Goal: Book appointment/travel/reservation

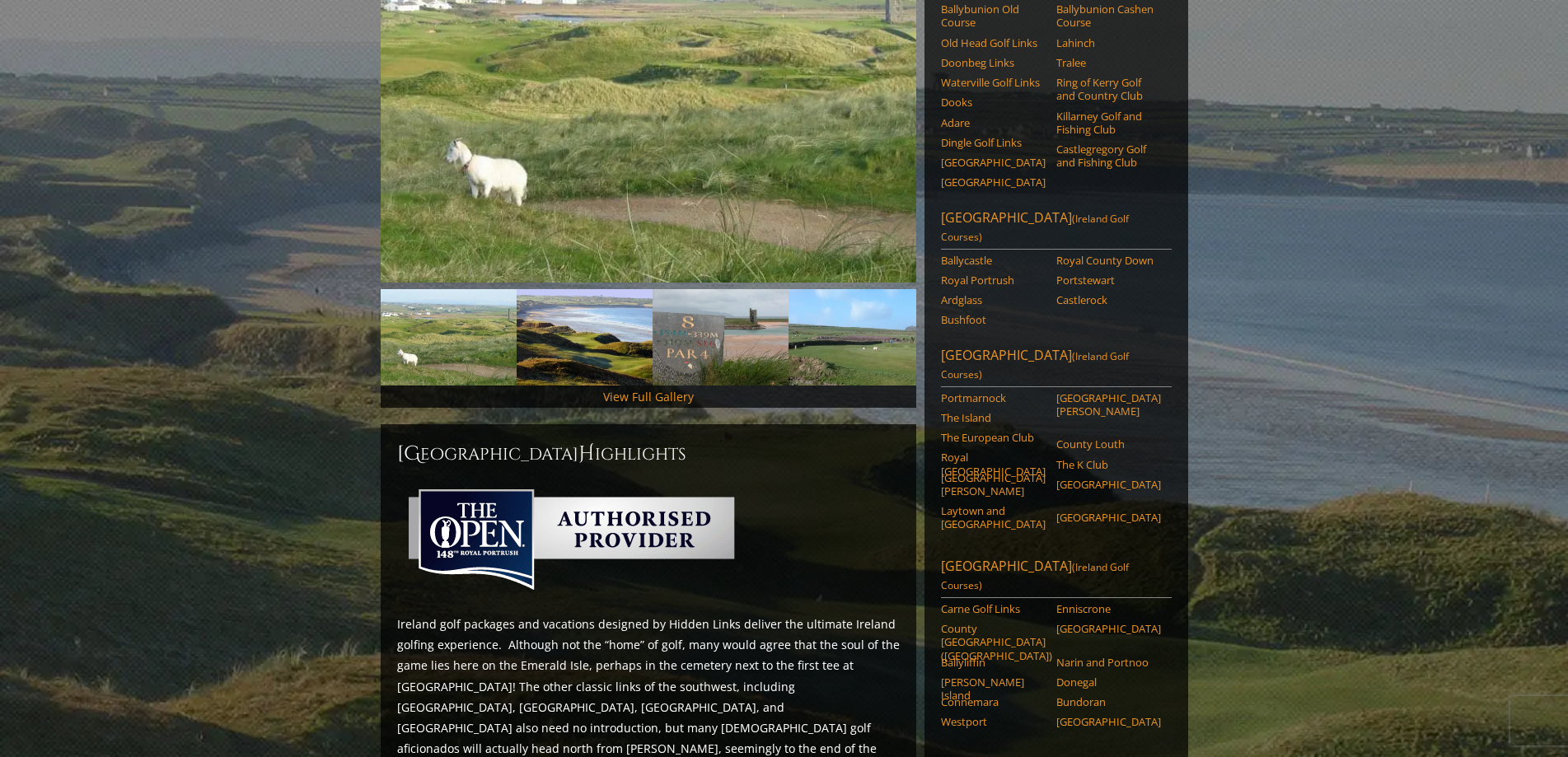
scroll to position [164, 0]
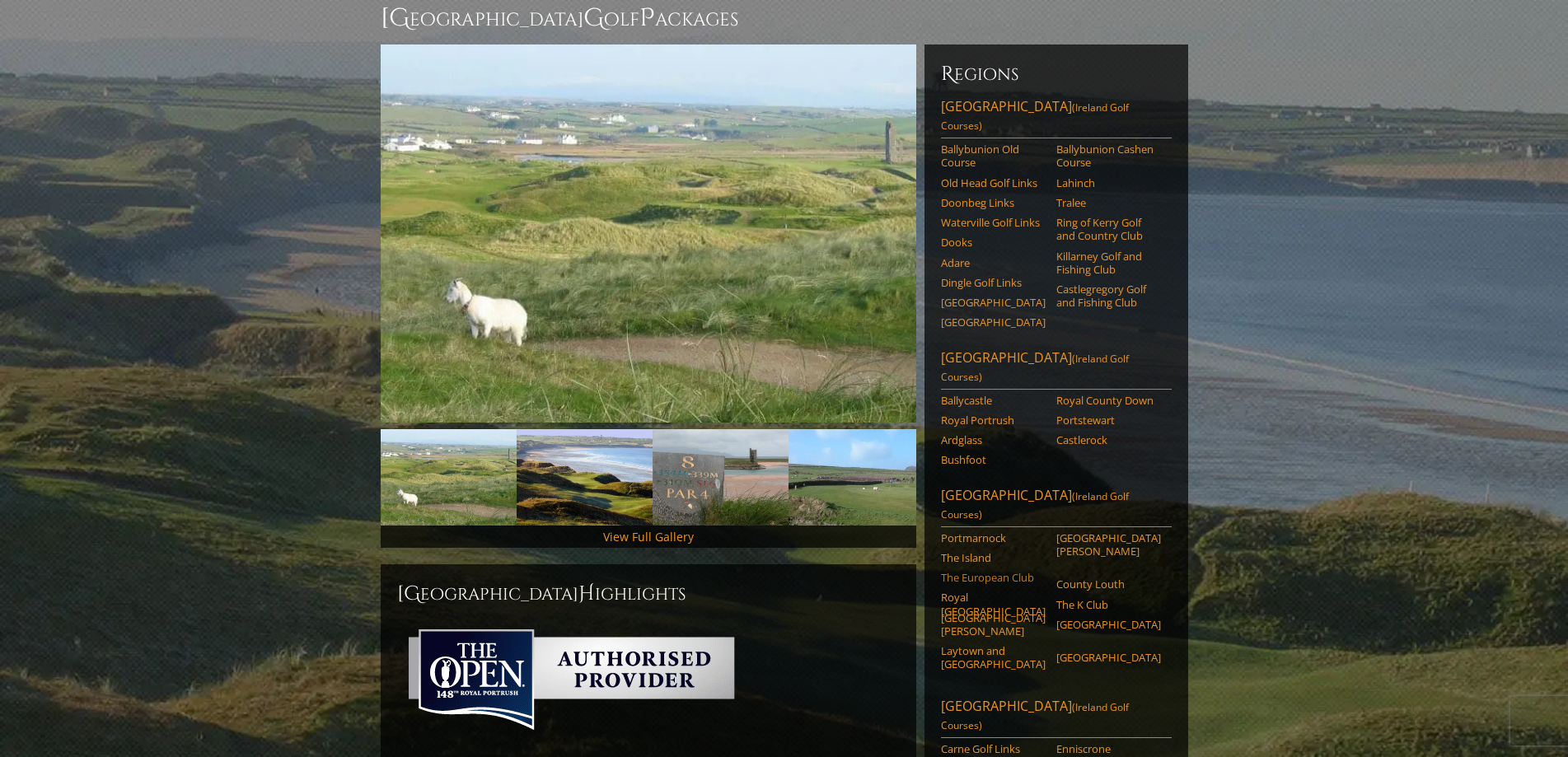
click at [996, 571] on link "The European Club" at bounding box center [994, 577] width 105 height 13
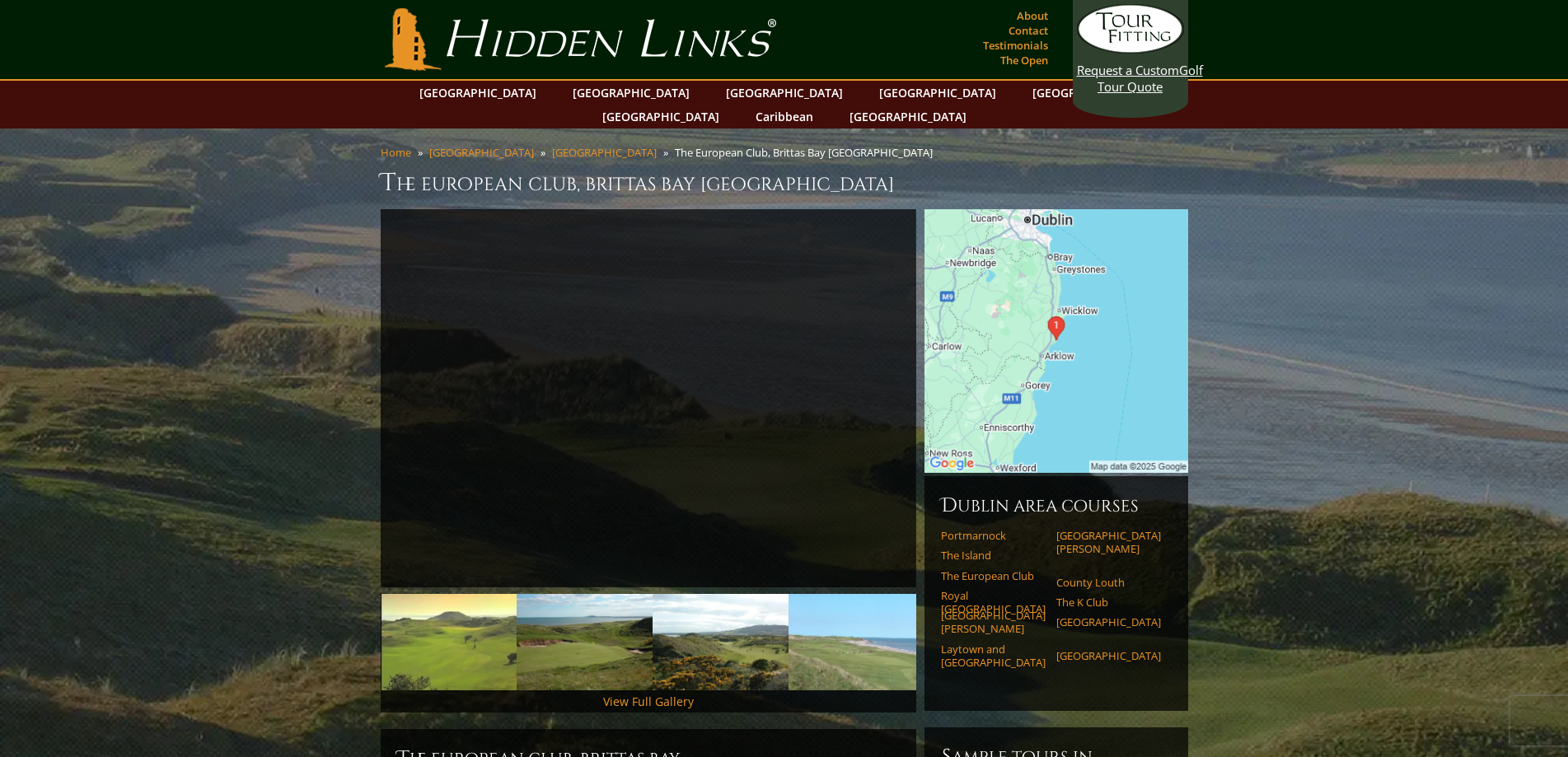
click at [1095, 327] on img at bounding box center [1057, 341] width 264 height 264
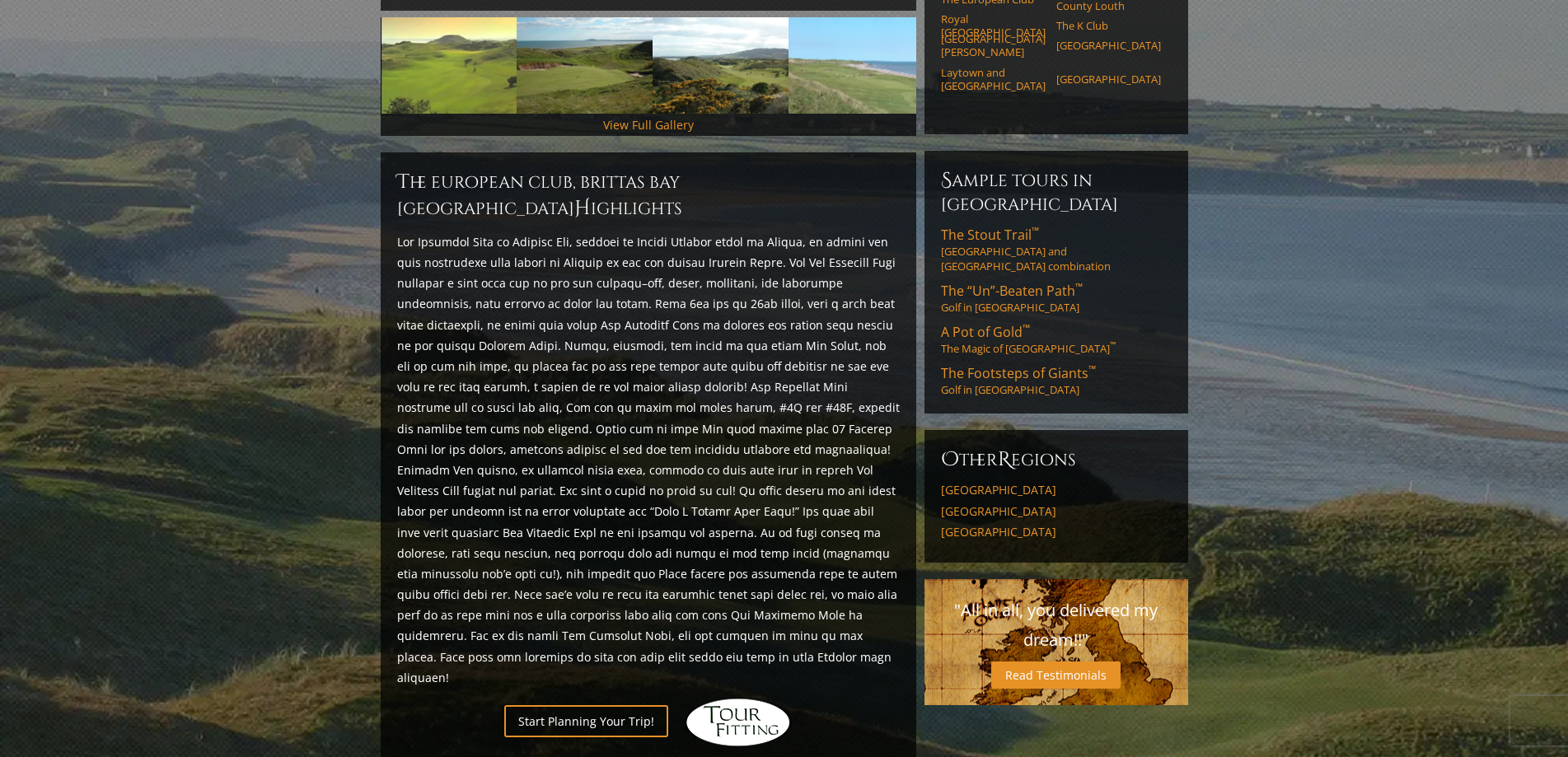
scroll to position [164, 0]
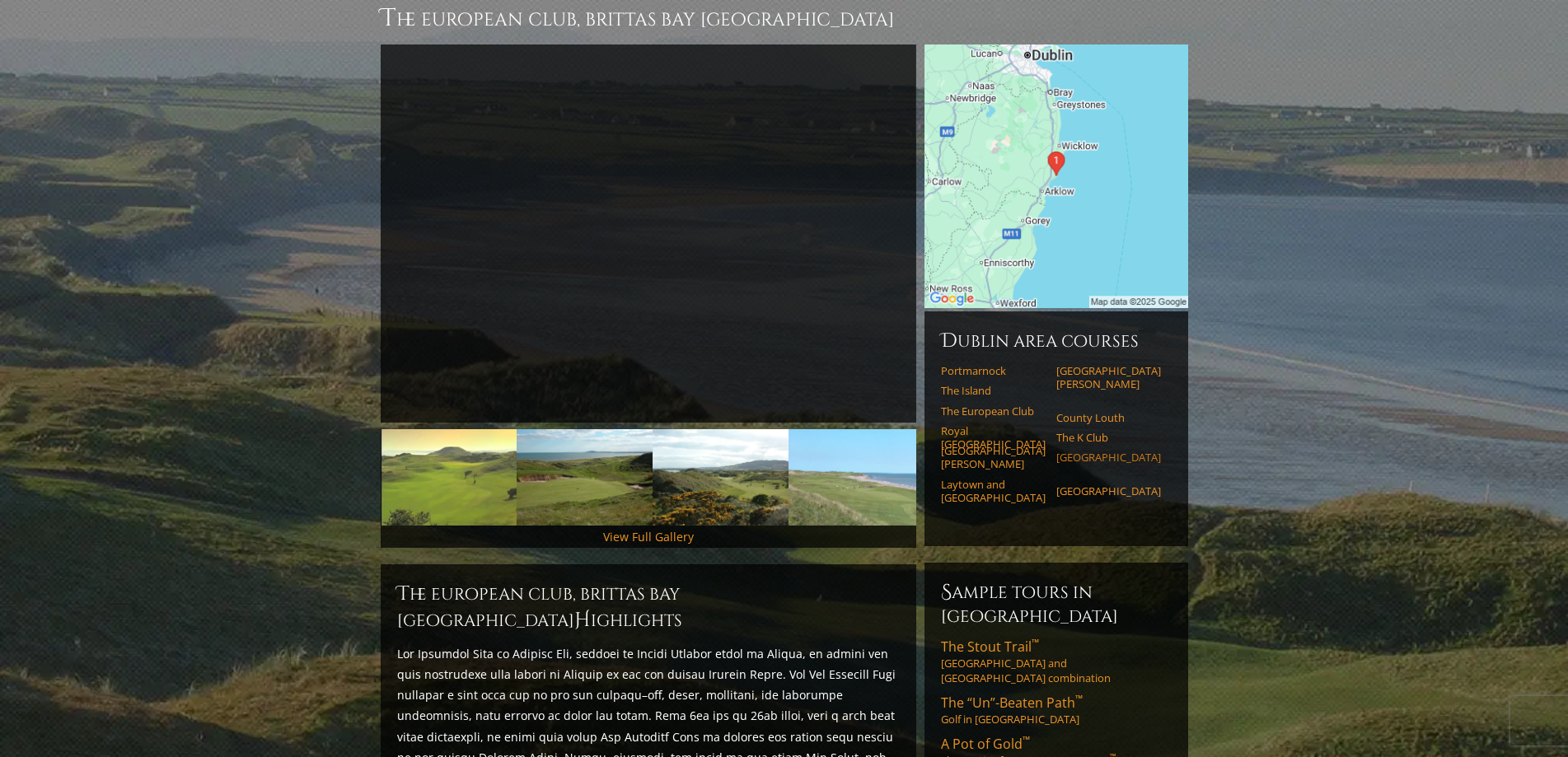
click at [1079, 451] on link "Killeen Castle Golf Course" at bounding box center [1109, 457] width 105 height 13
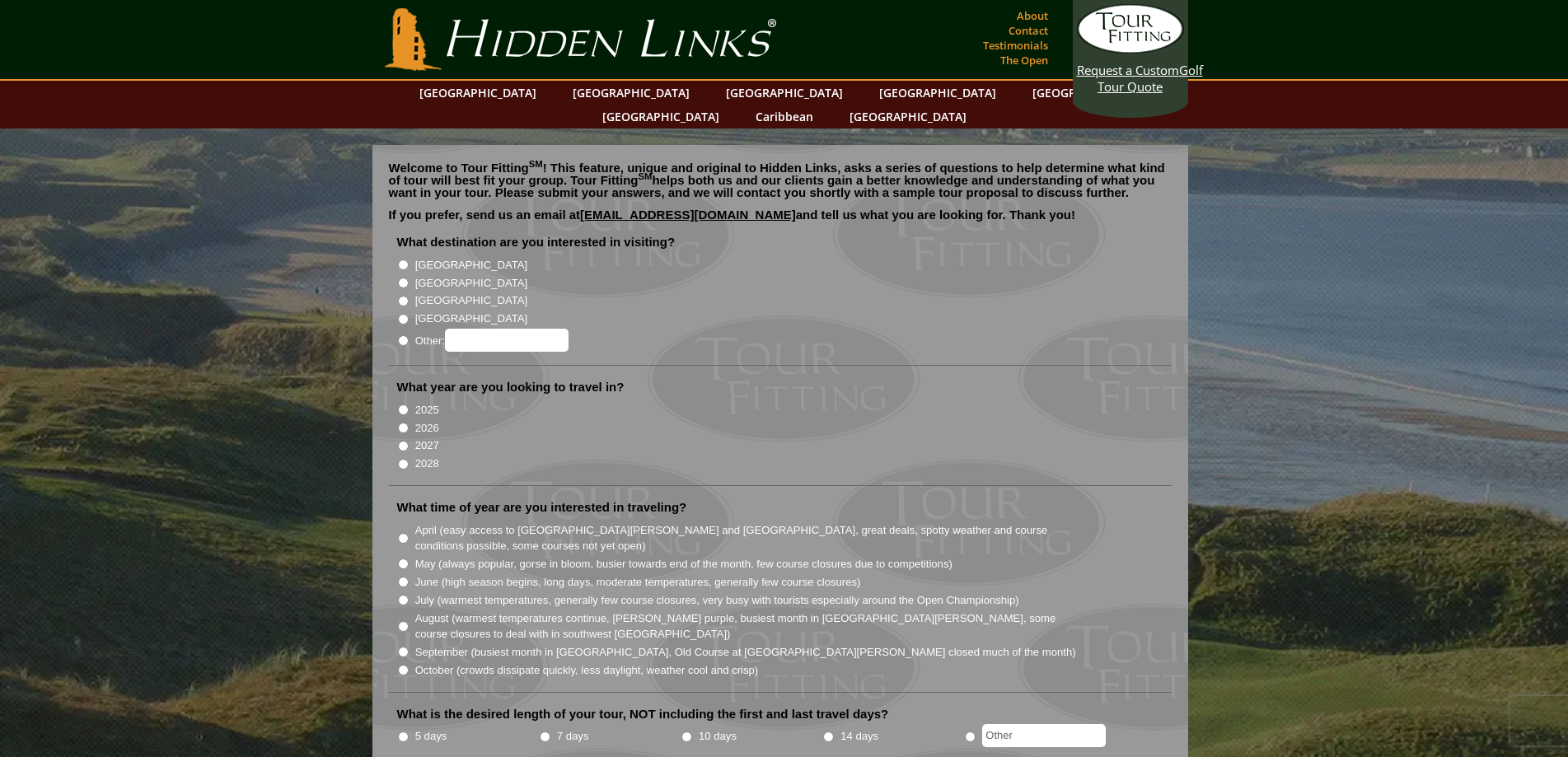
click at [404, 259] on input "[GEOGRAPHIC_DATA]" at bounding box center [404, 265] width 11 height 11
radio input "true"
click at [407, 423] on input "2026" at bounding box center [404, 428] width 11 height 11
radio input "true"
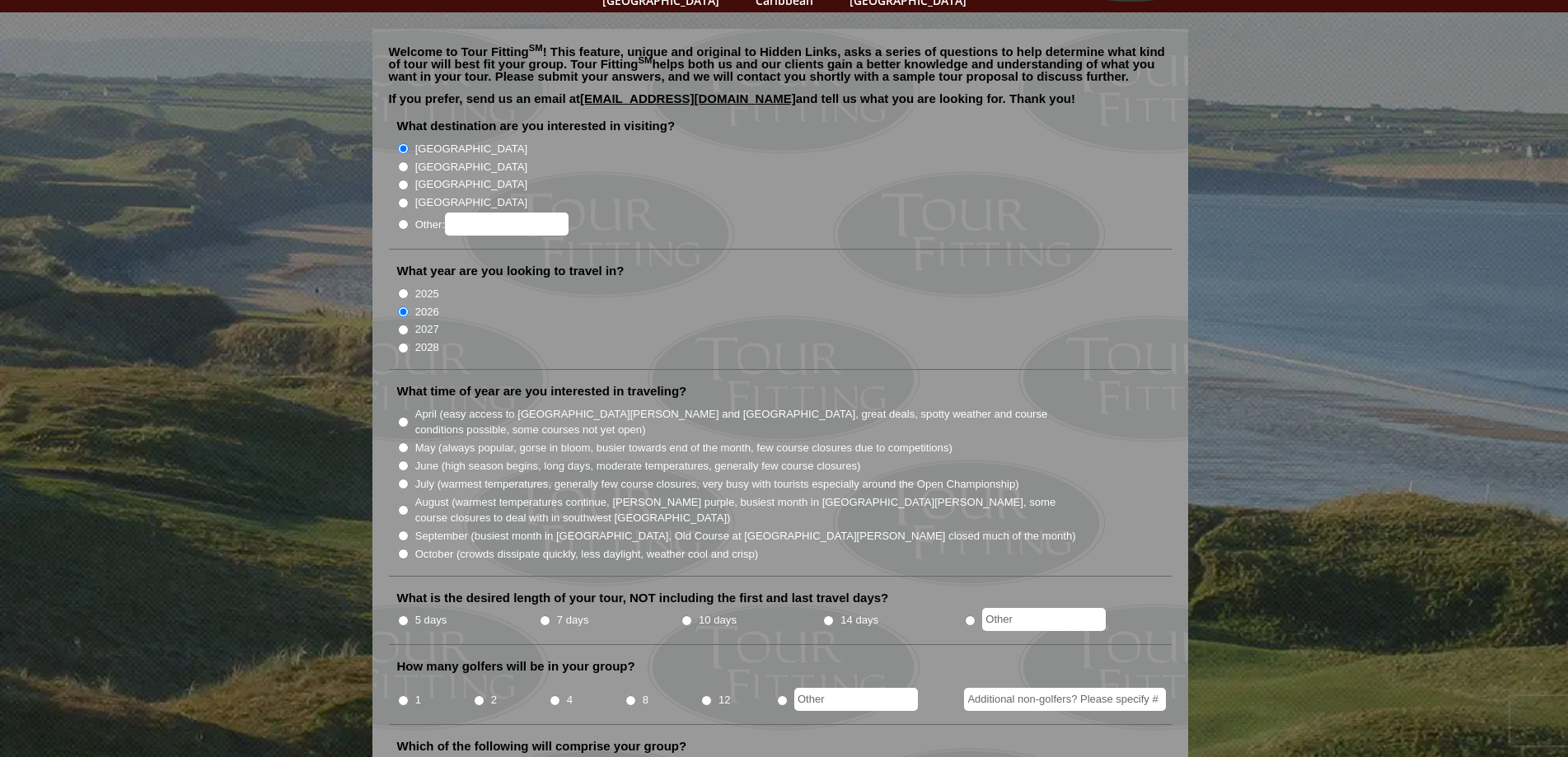
scroll to position [247, 0]
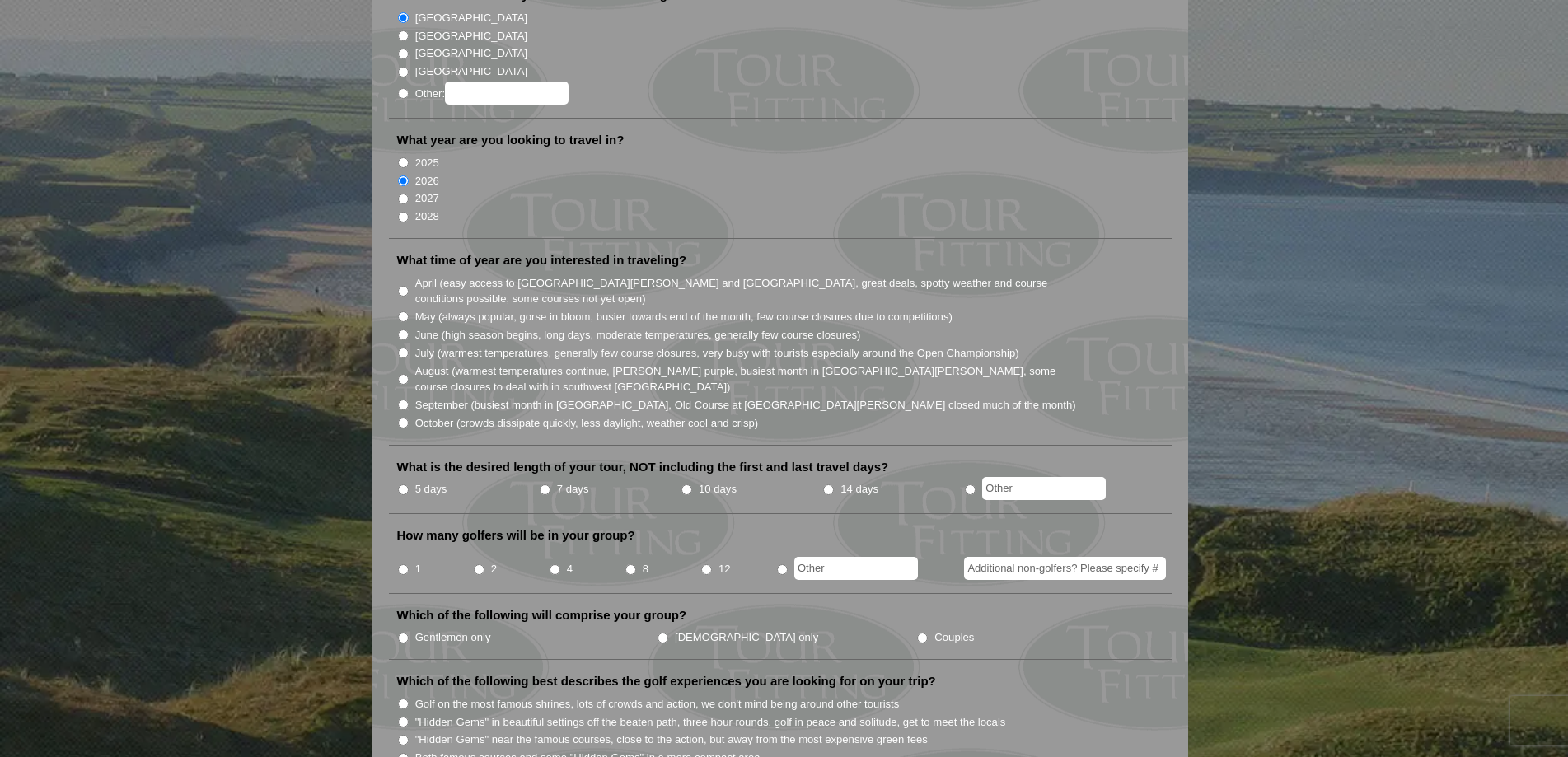
click at [409, 343] on li "July (warmest temperatures, generally few course closures, very busy with touri…" at bounding box center [787, 352] width 780 height 18
click at [405, 348] on input "July (warmest temperatures, generally few course closures, very busy with touri…" at bounding box center [404, 353] width 11 height 11
radio input "true"
click at [406, 485] on input "5 days" at bounding box center [404, 490] width 11 height 11
radio input "true"
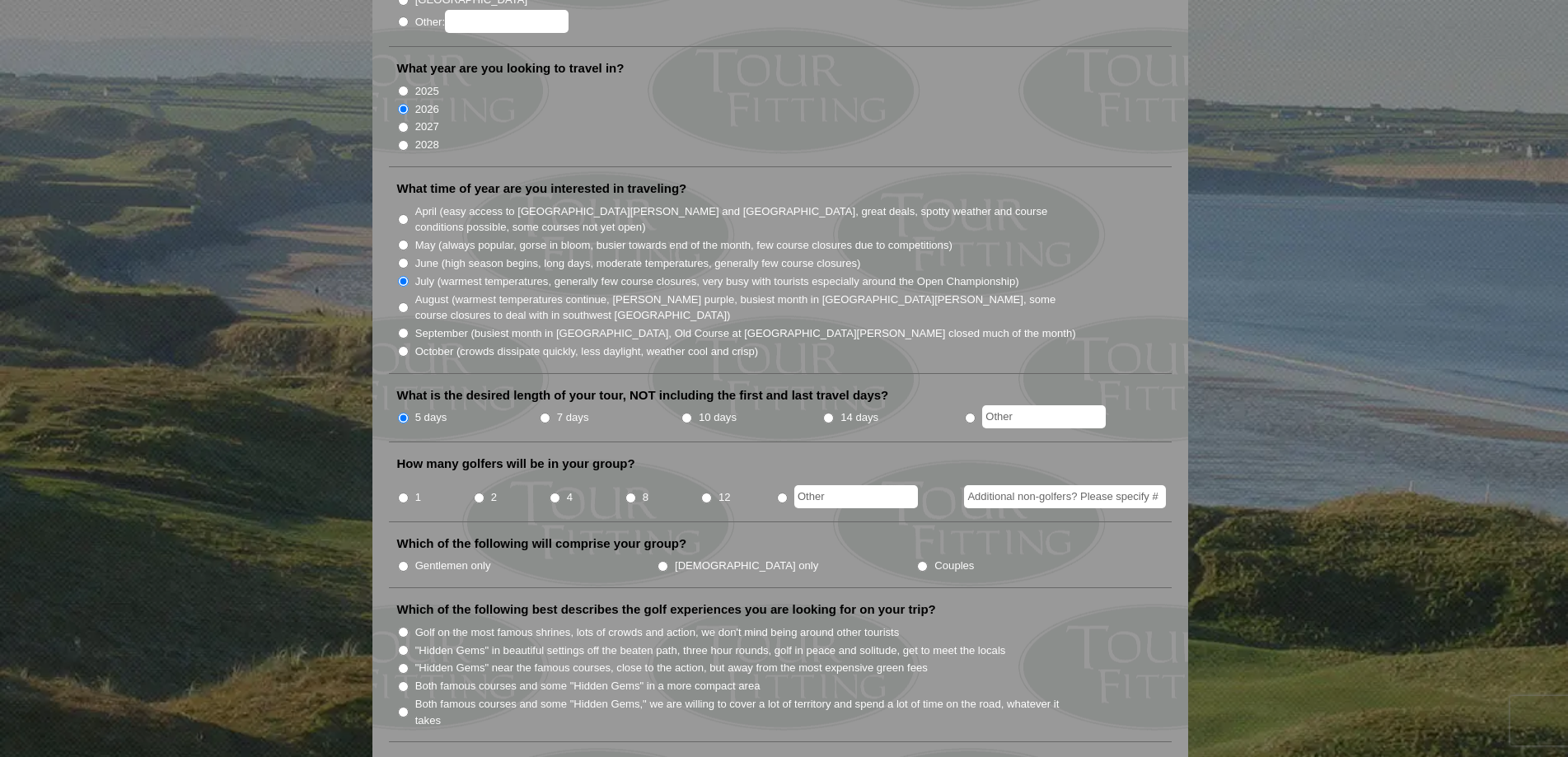
scroll to position [412, 0]
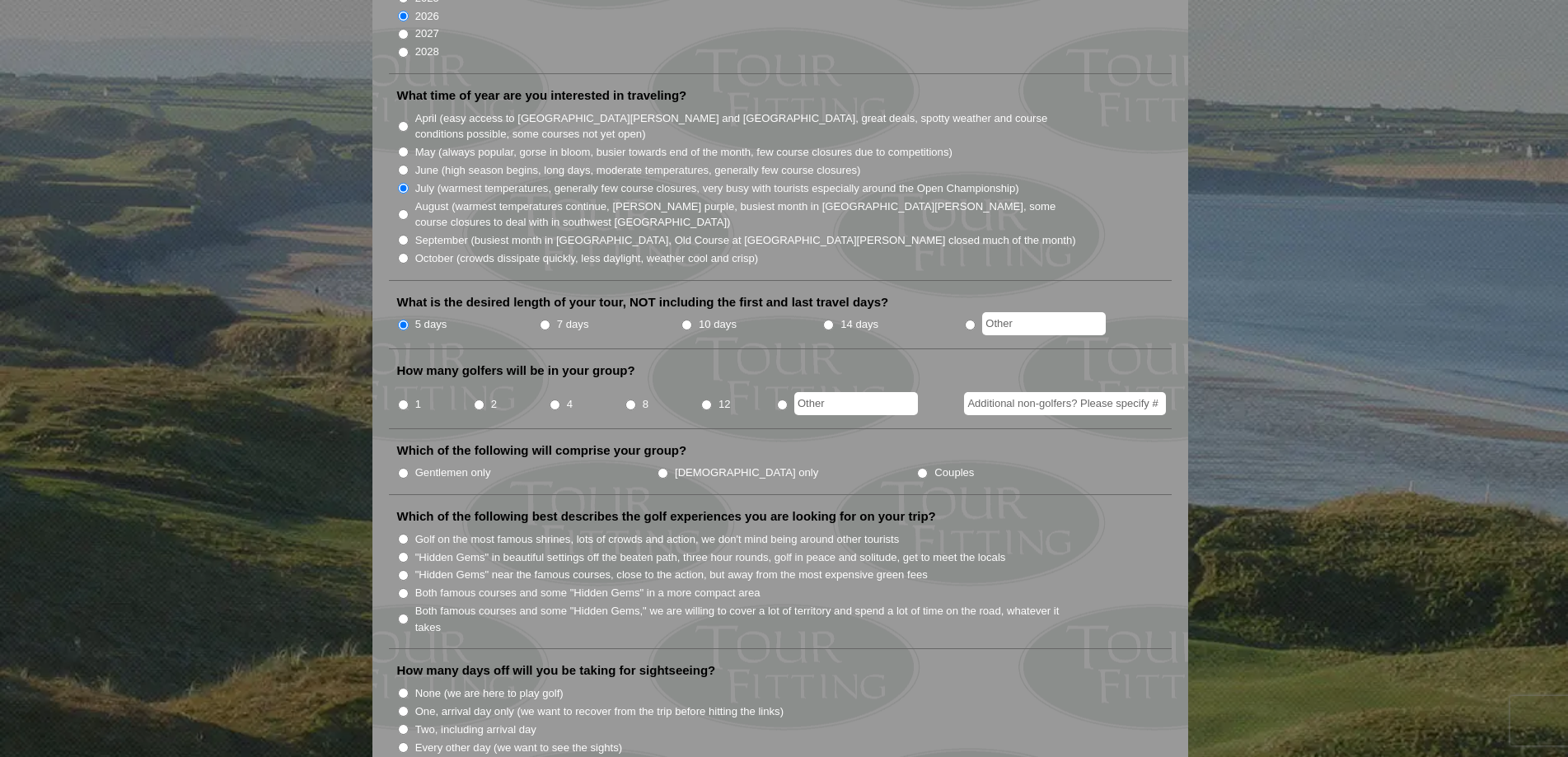
click at [483, 400] on input "2" at bounding box center [479, 405] width 11 height 11
radio input "true"
click at [437, 465] on label "Gentlemen only" at bounding box center [453, 473] width 76 height 16
click at [409, 468] on input "Gentlemen only" at bounding box center [404, 474] width 11 height 11
radio input "true"
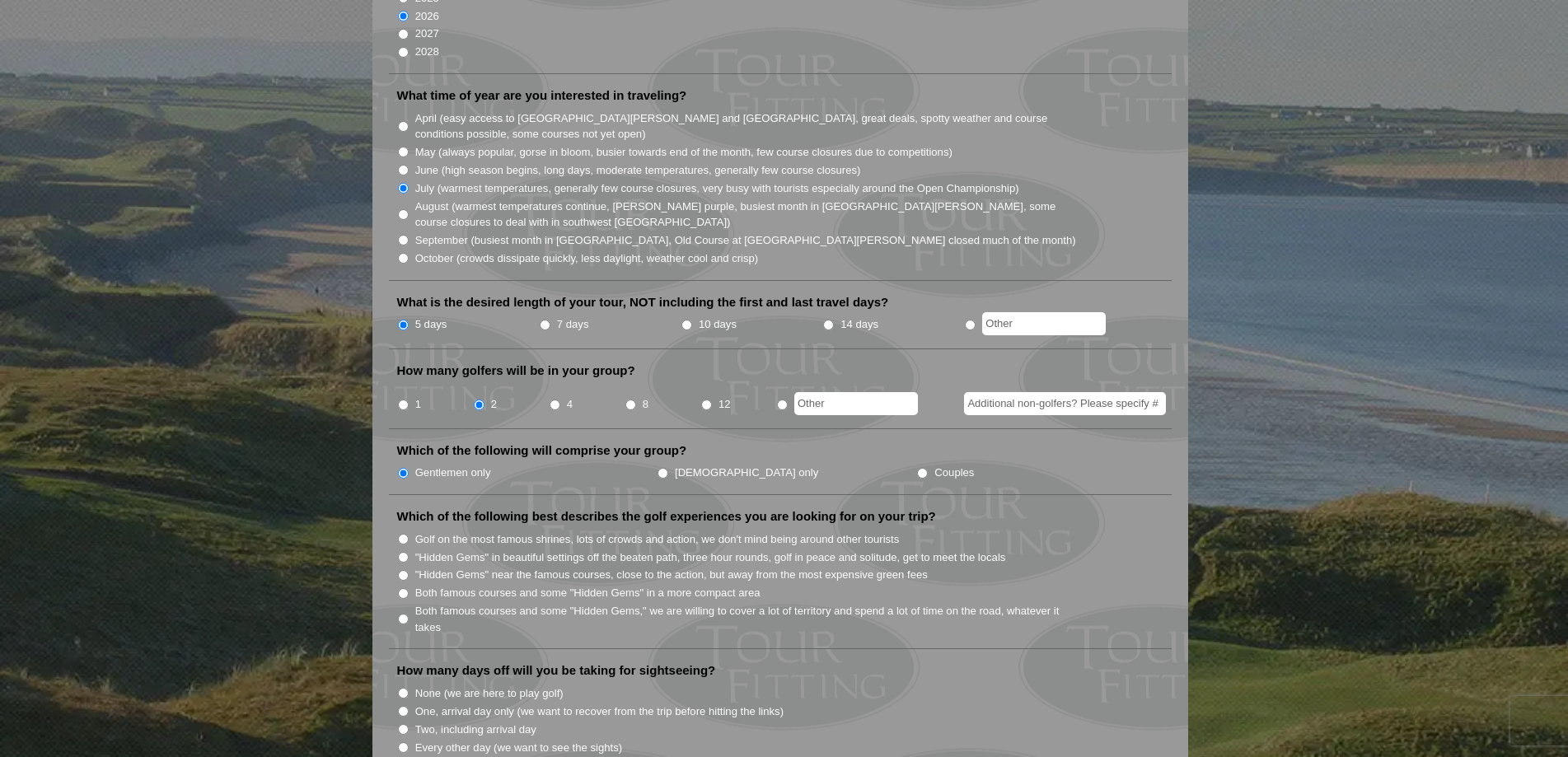
scroll to position [494, 0]
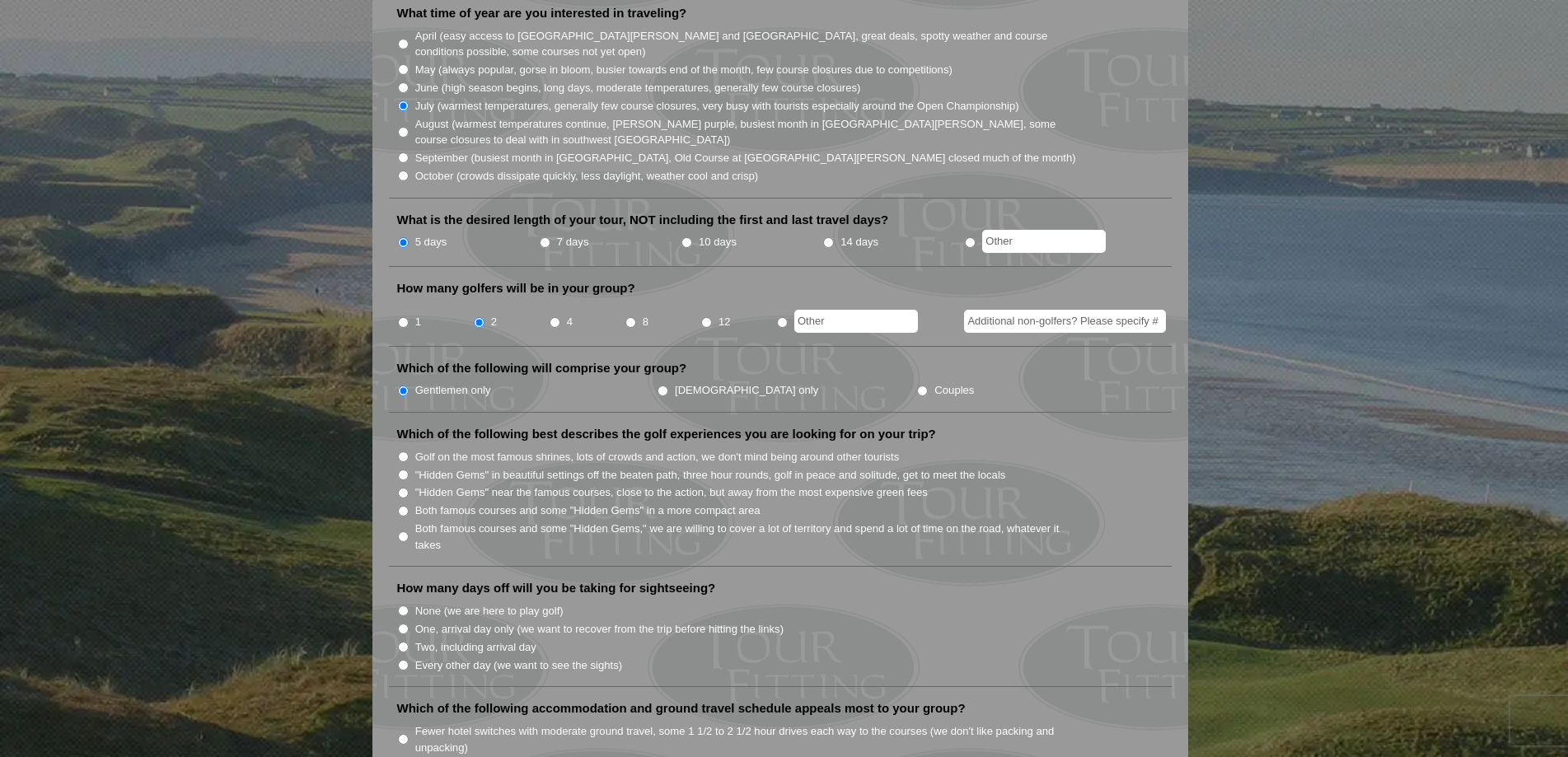
click at [404, 506] on input "Both famous courses and some "Hidden Gems" in a more compact area" at bounding box center [404, 511] width 11 height 11
radio input "true"
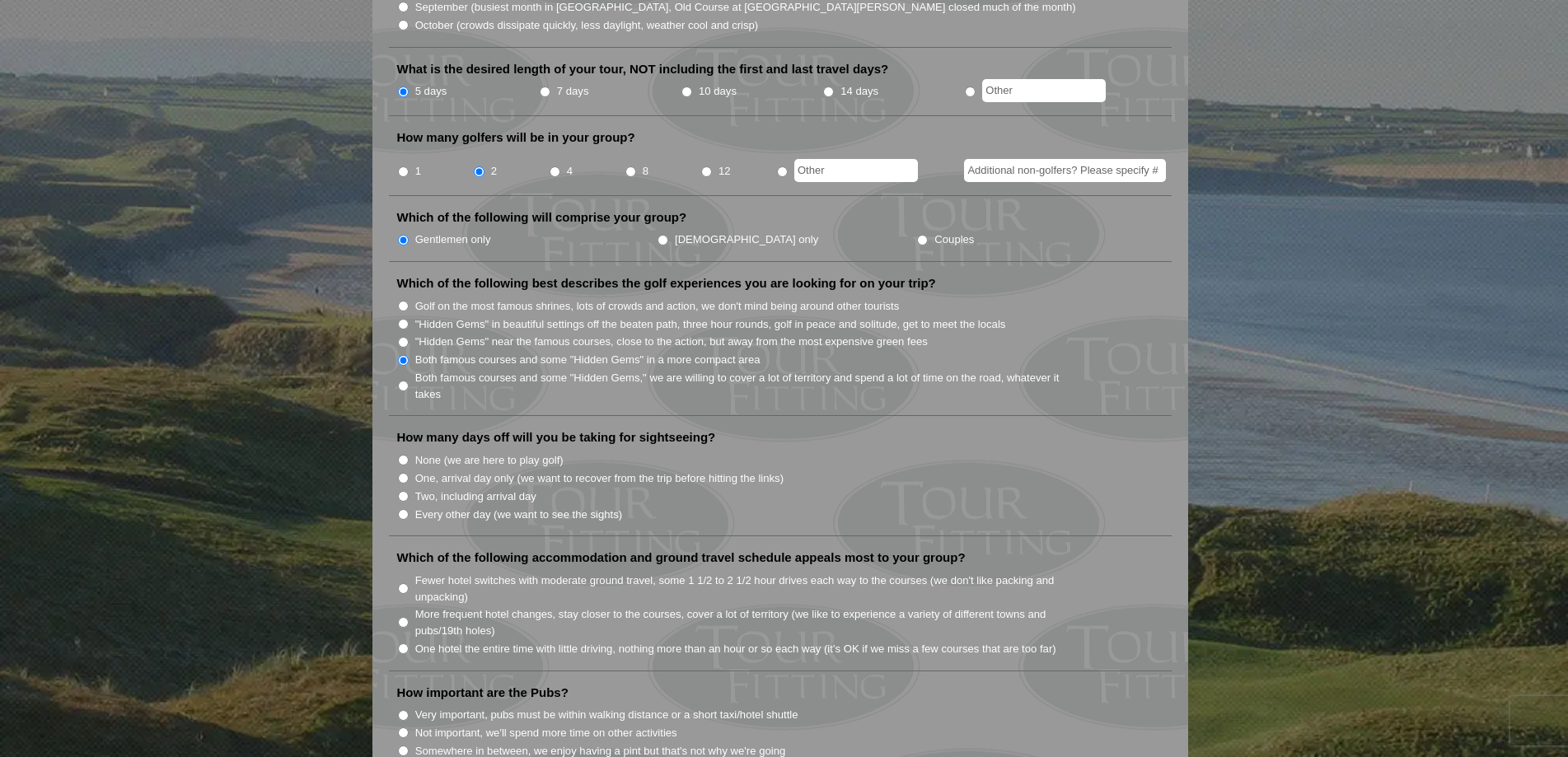
scroll to position [659, 0]
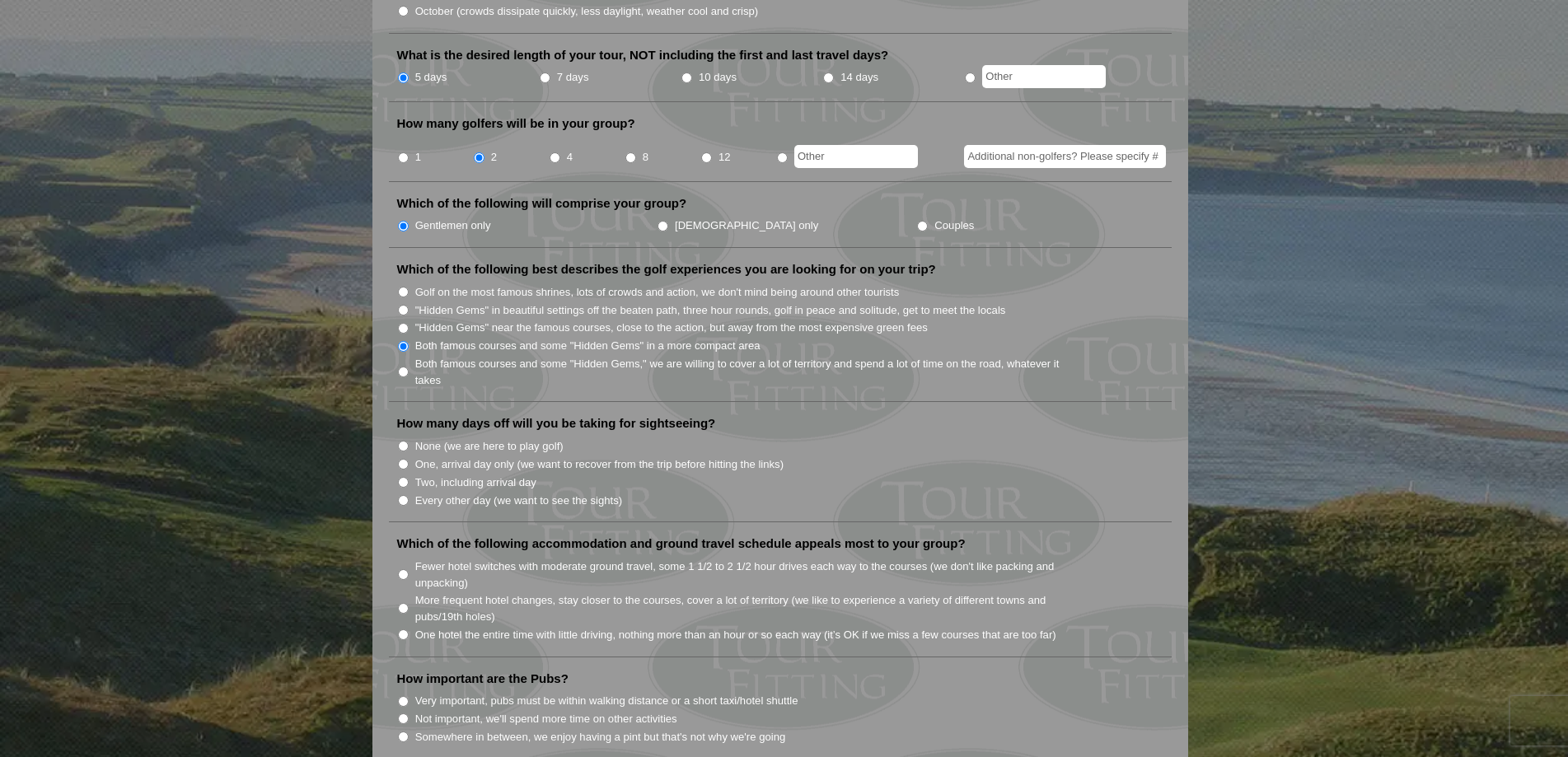
click at [401, 441] on input "None (we are here to play golf)" at bounding box center [404, 447] width 11 height 11
radio input "true"
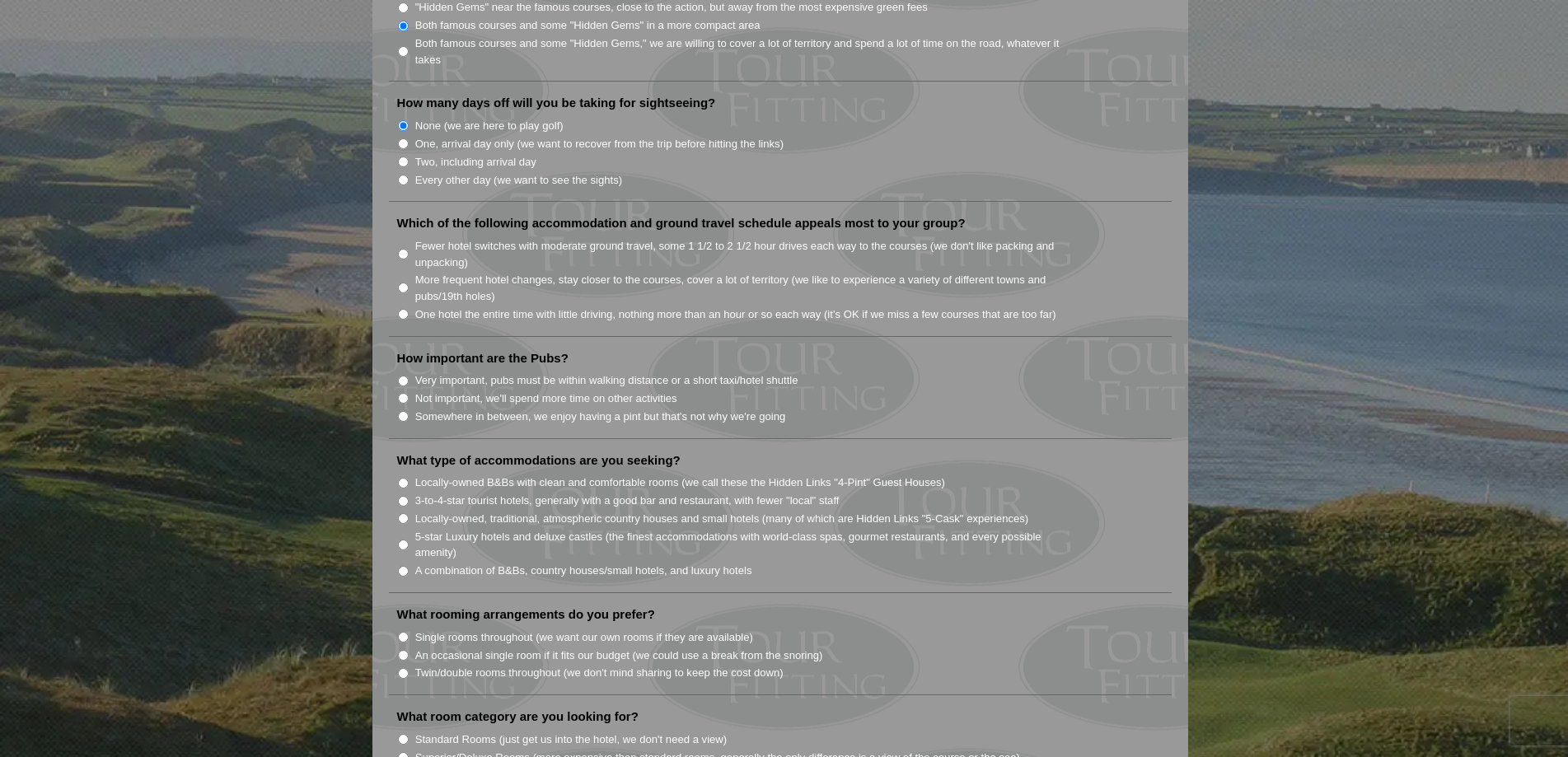
scroll to position [989, 0]
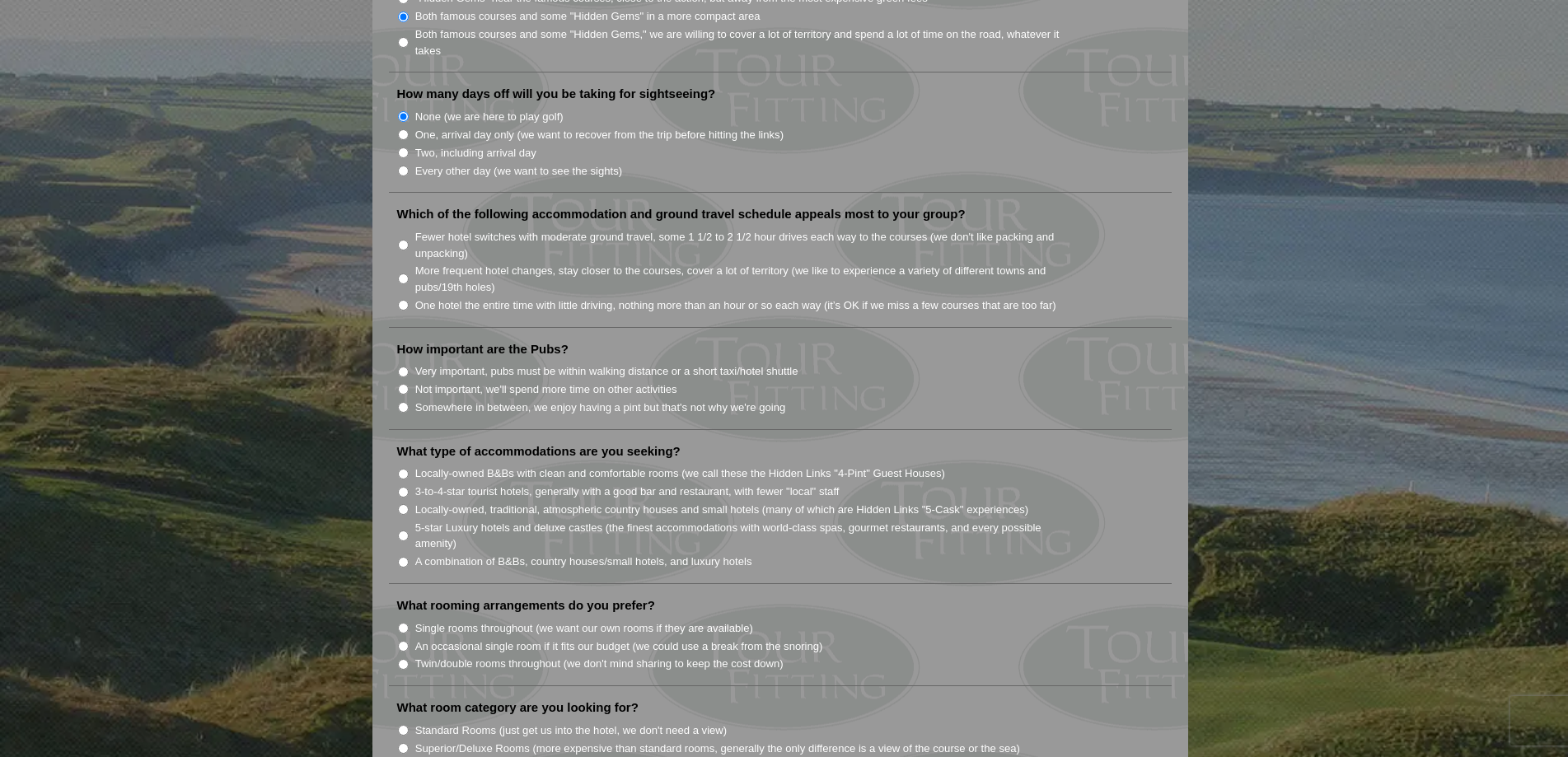
click at [408, 367] on input "Very important, pubs must be within walking distance or a short taxi/hotel shut…" at bounding box center [404, 373] width 11 height 11
radio input "true"
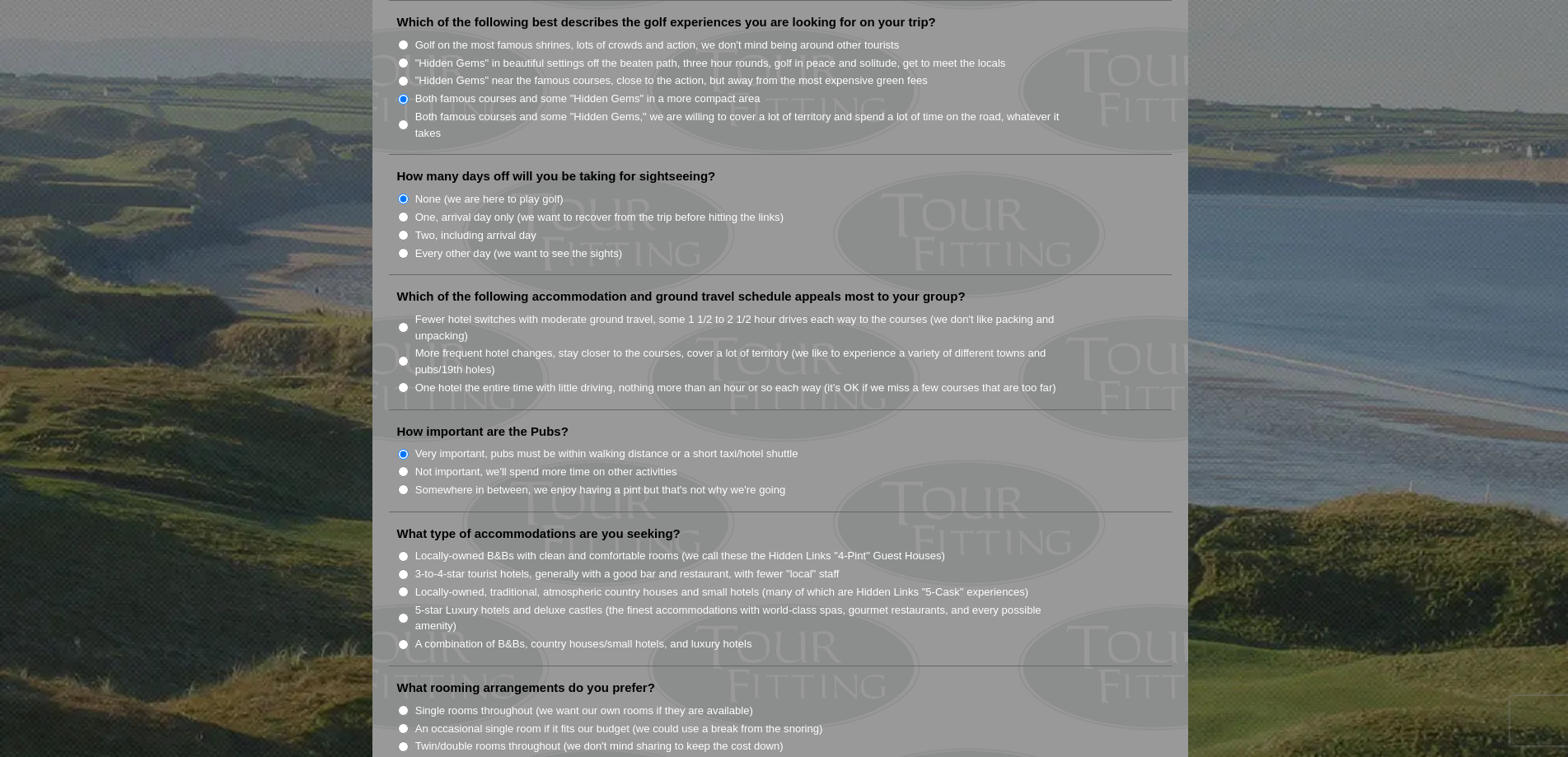
scroll to position [0, 0]
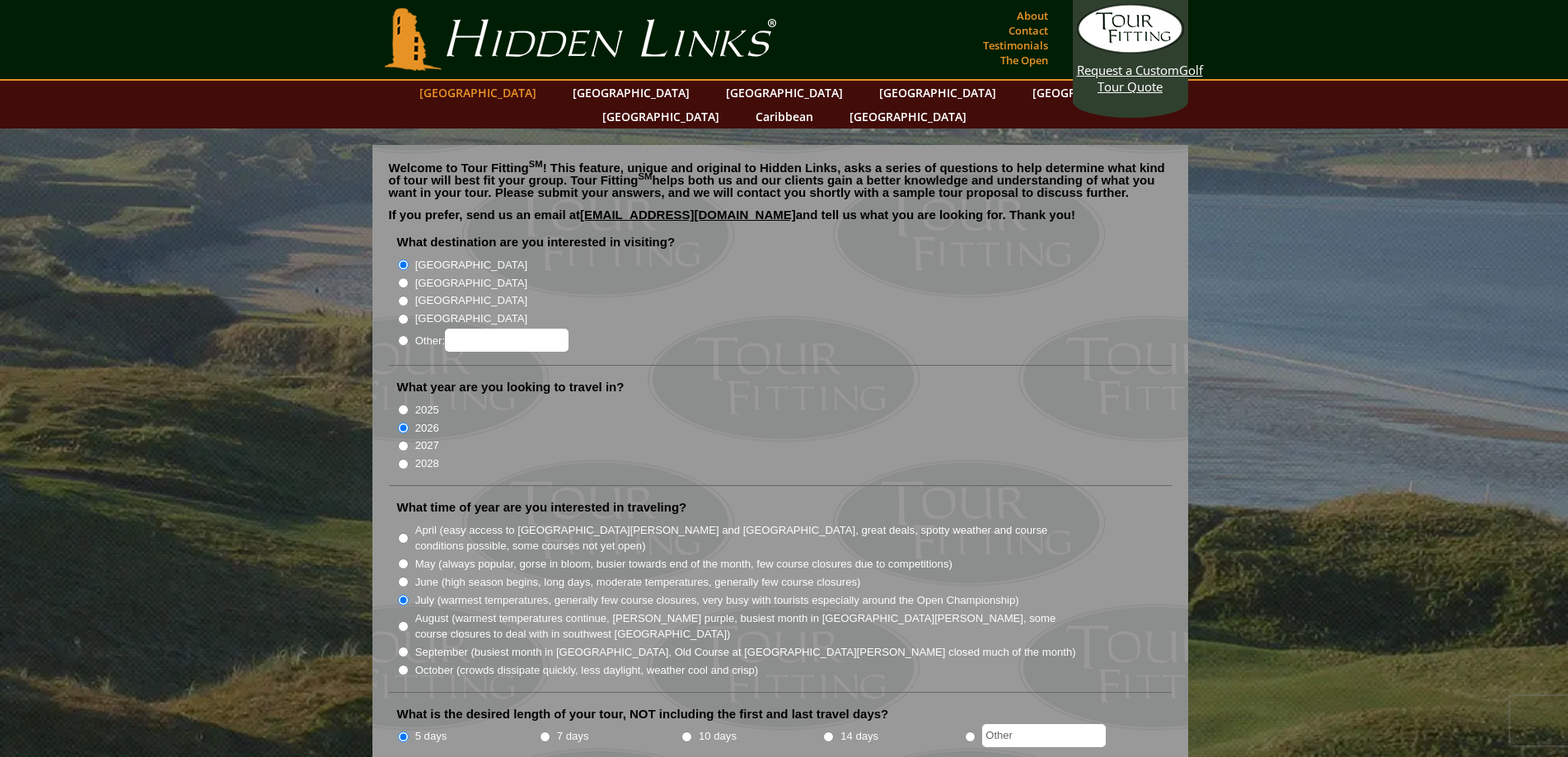
click at [514, 86] on link "[GEOGRAPHIC_DATA]" at bounding box center [478, 92] width 133 height 24
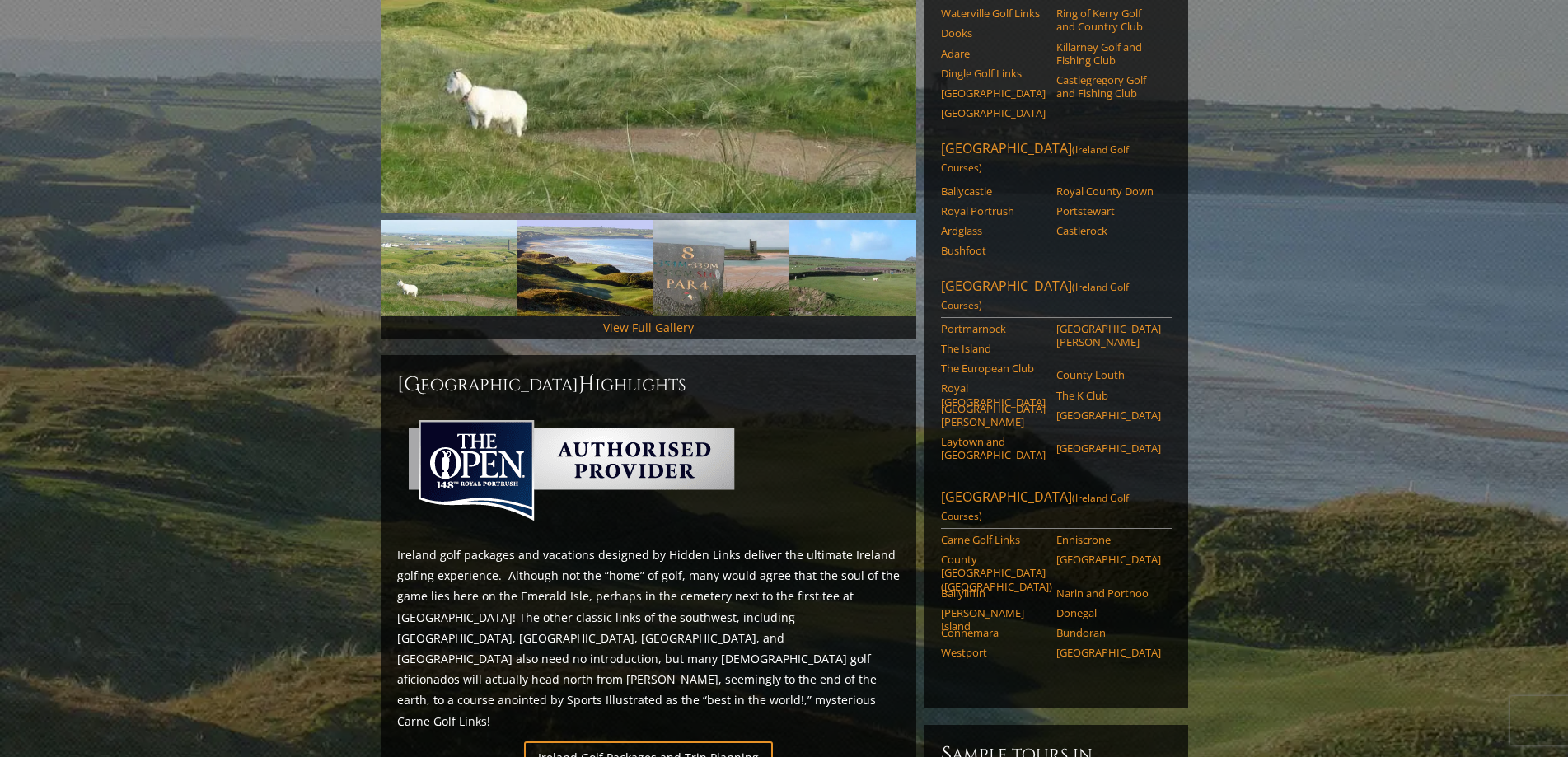
scroll to position [494, 0]
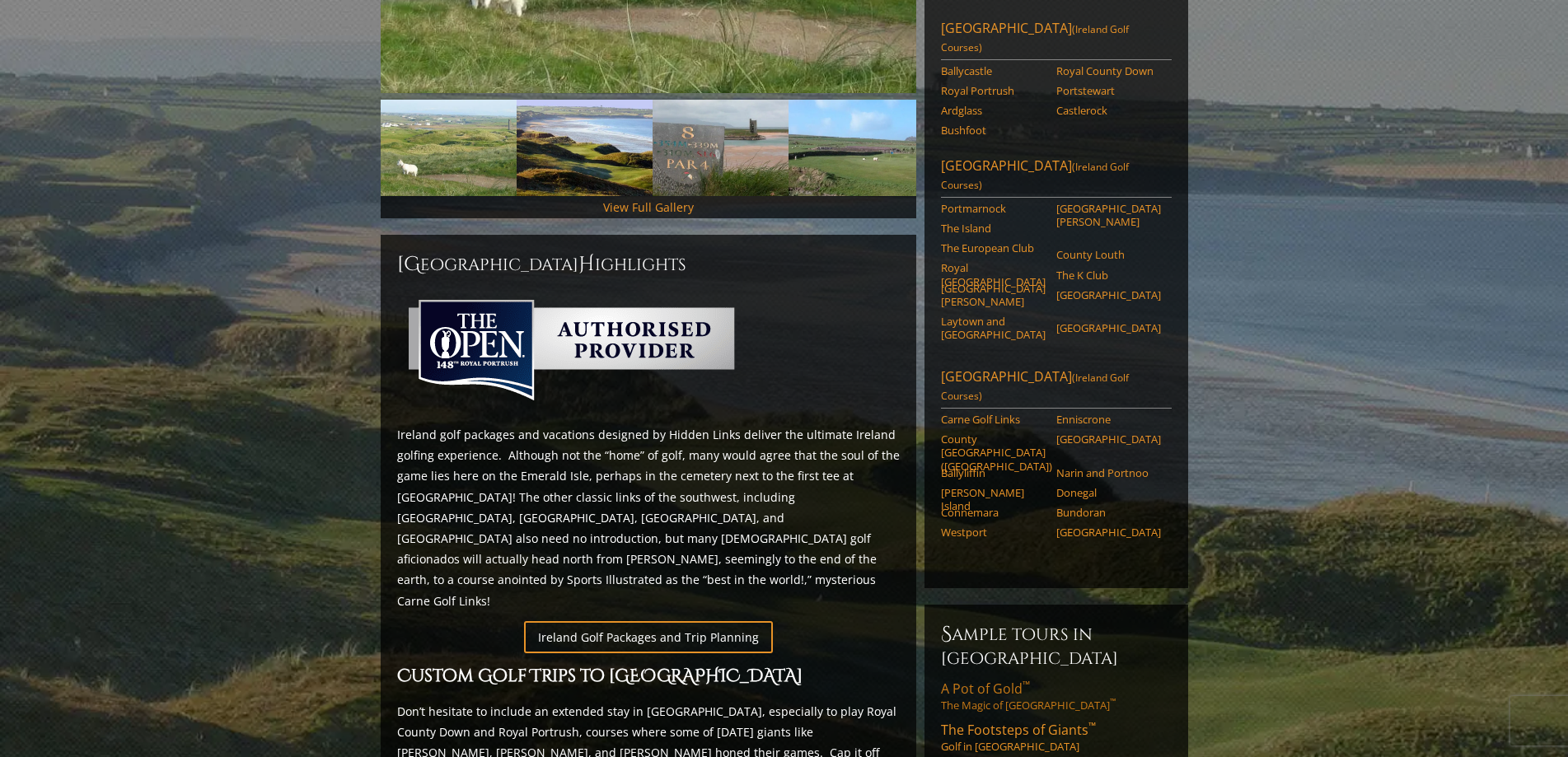
click at [990, 680] on link "A Pot of Gold ™ The Magic of Southwest Ireland ™" at bounding box center [1057, 697] width 231 height 33
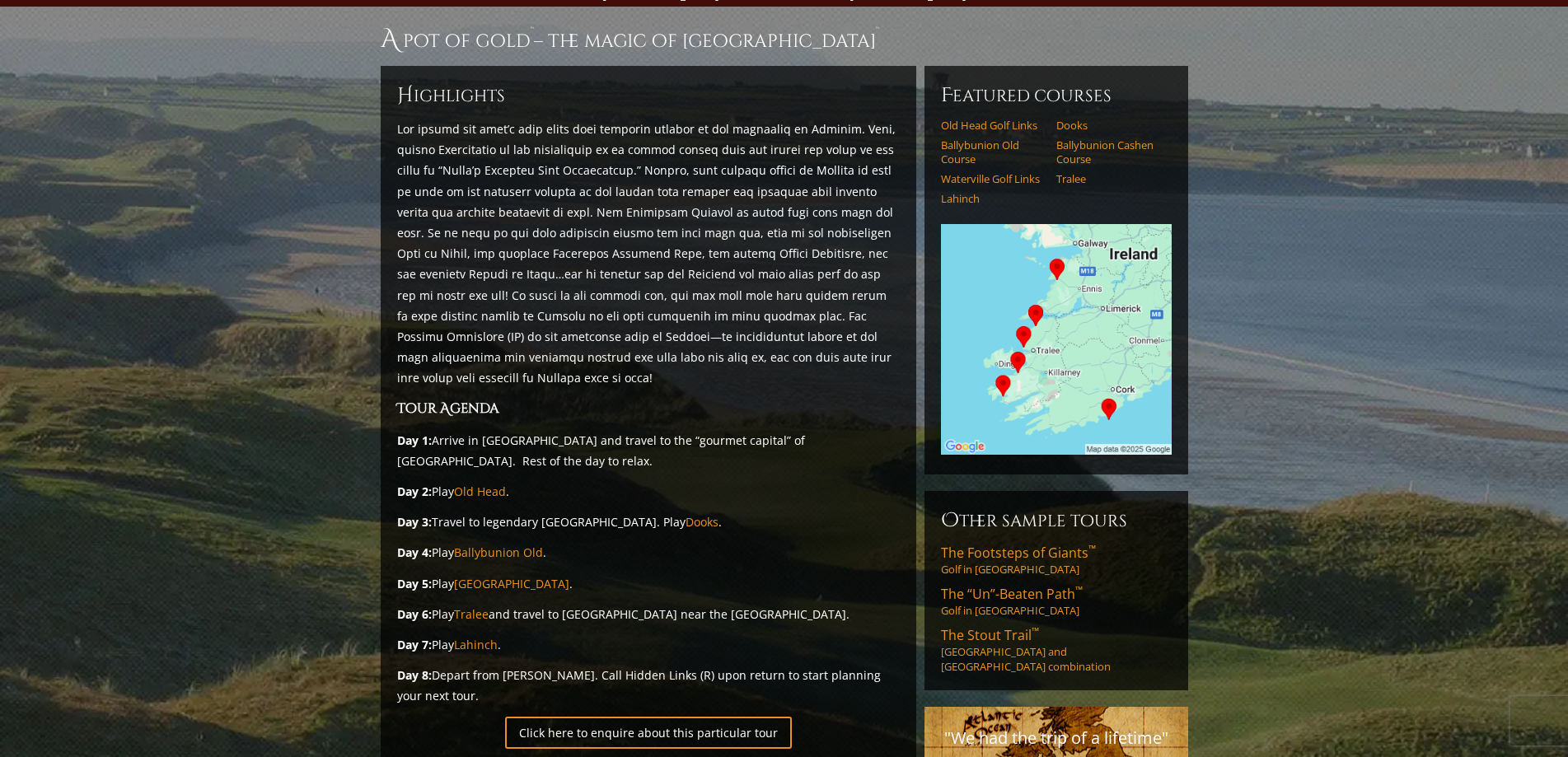
scroll to position [247, 0]
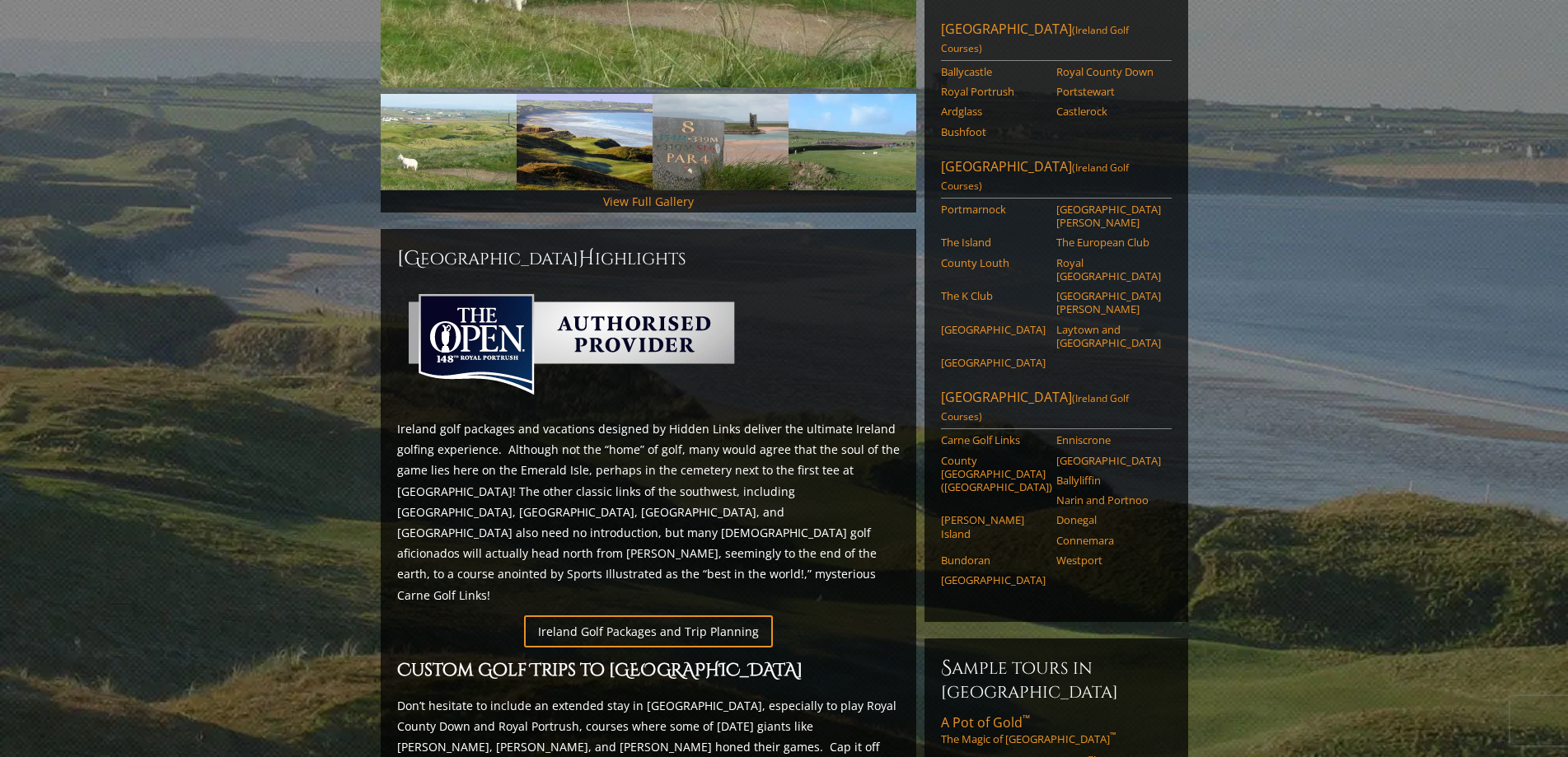
scroll to position [932, 0]
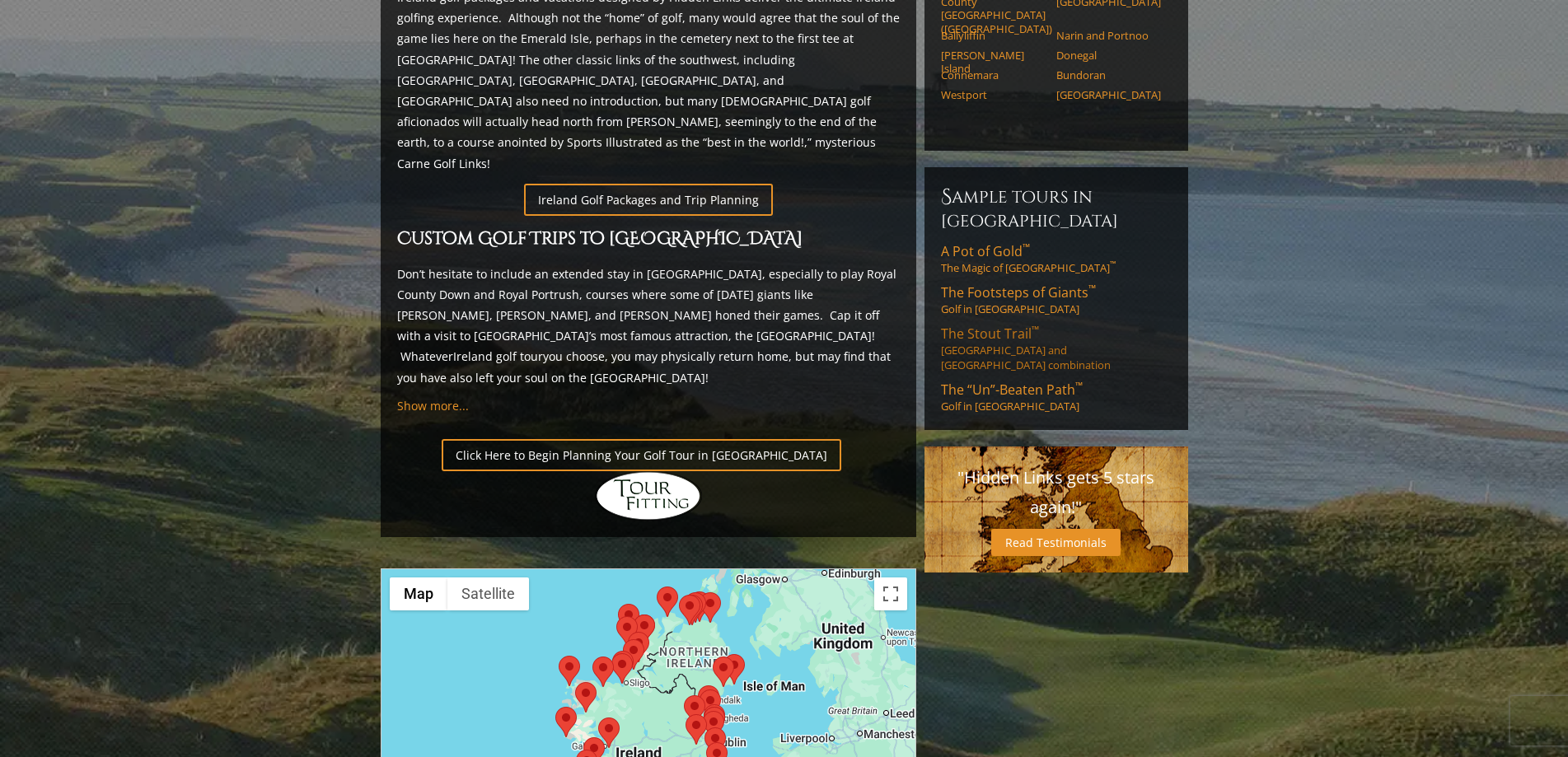
click at [986, 325] on link "The [PERSON_NAME] Trail ™ [GEOGRAPHIC_DATA] and [GEOGRAPHIC_DATA] combination" at bounding box center [1057, 349] width 231 height 47
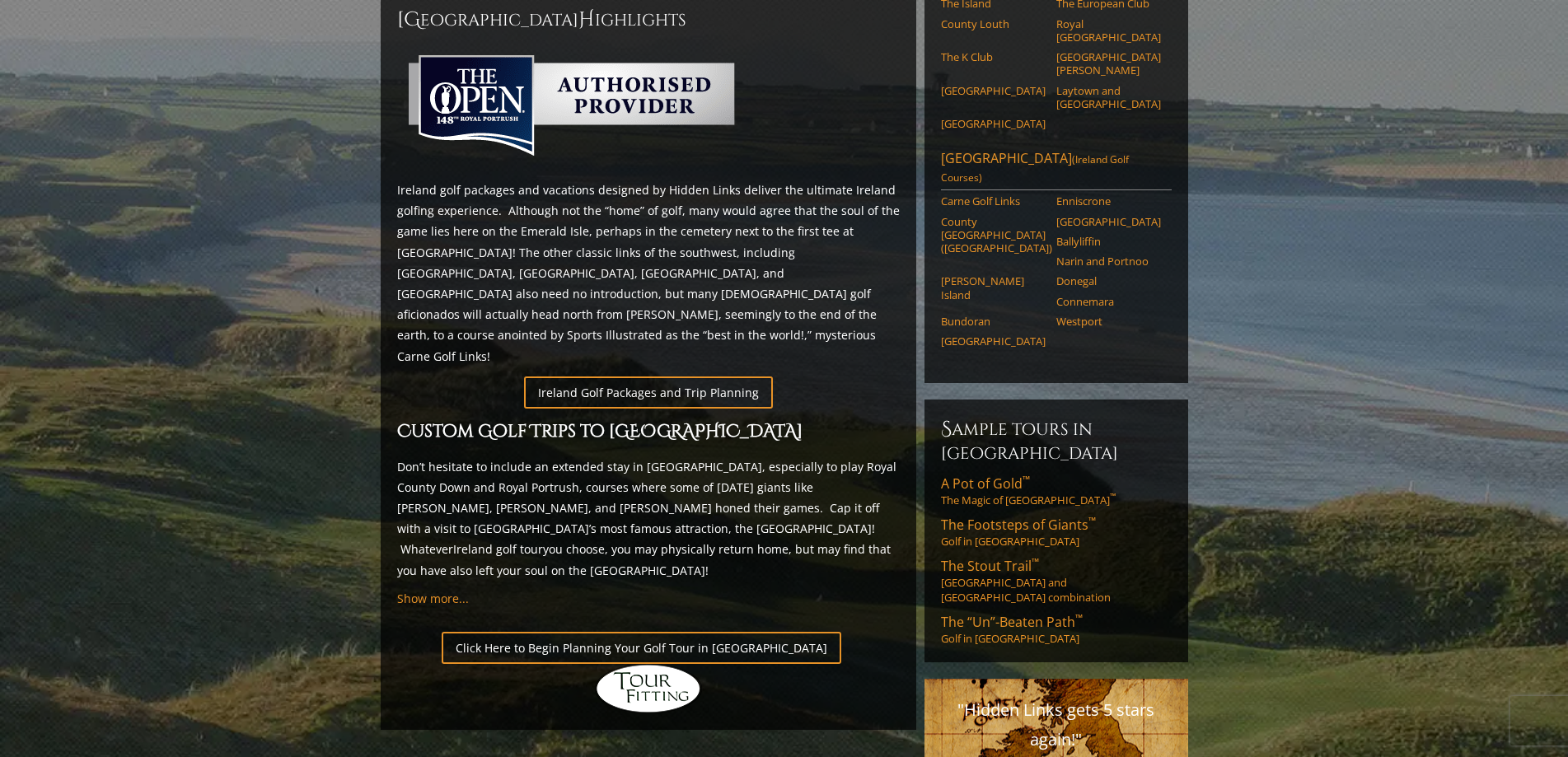
scroll to position [930, 0]
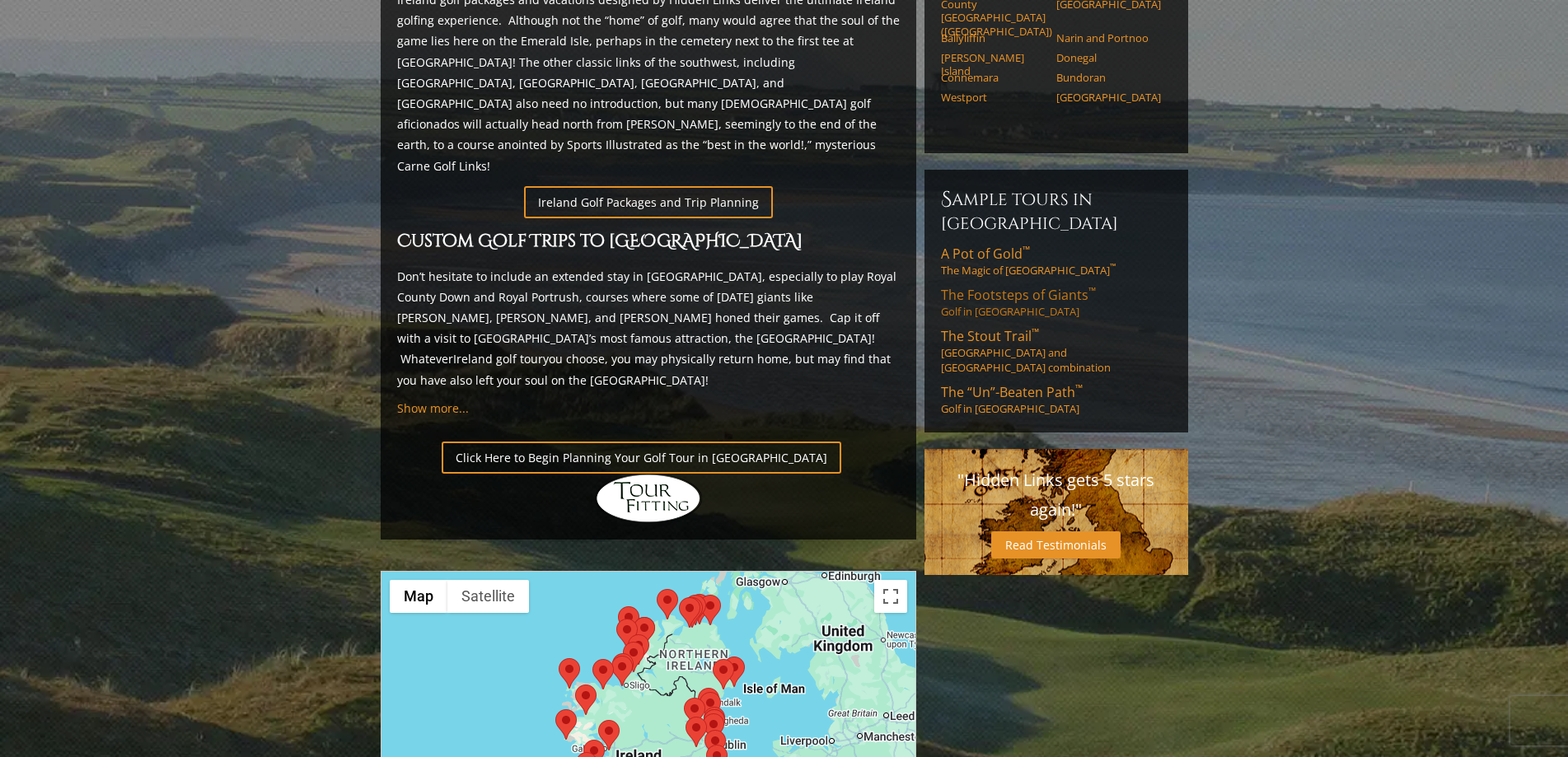
click at [1004, 286] on link "The Footsteps of Giants ™ Golf in Northern Ireland" at bounding box center [1057, 302] width 231 height 33
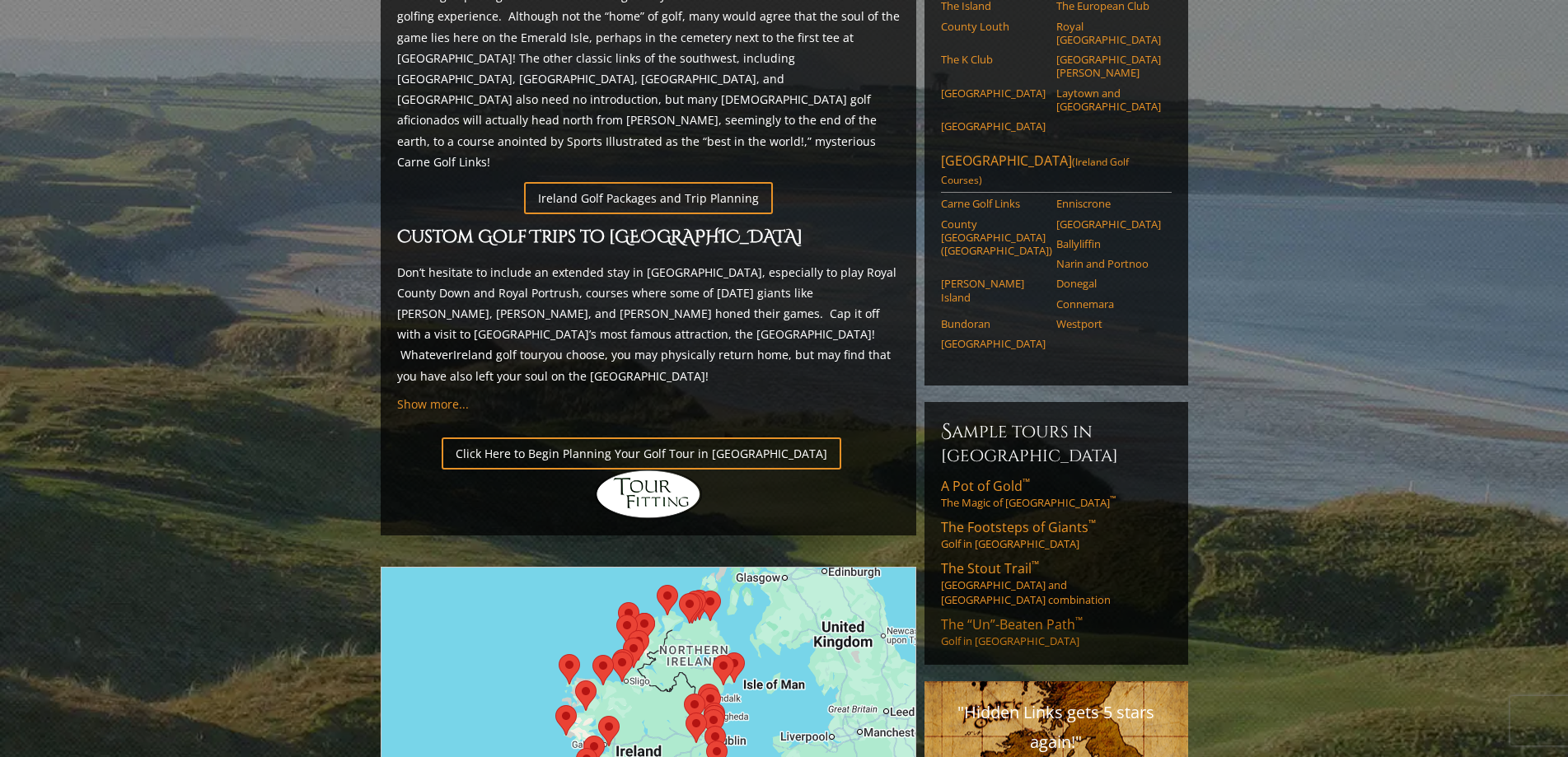
click at [1002, 499] on div "Regions Southwest Ireland (Ireland Golf Courses) Ballybunion Old Course Ballybu…" at bounding box center [1057, 148] width 272 height 1351
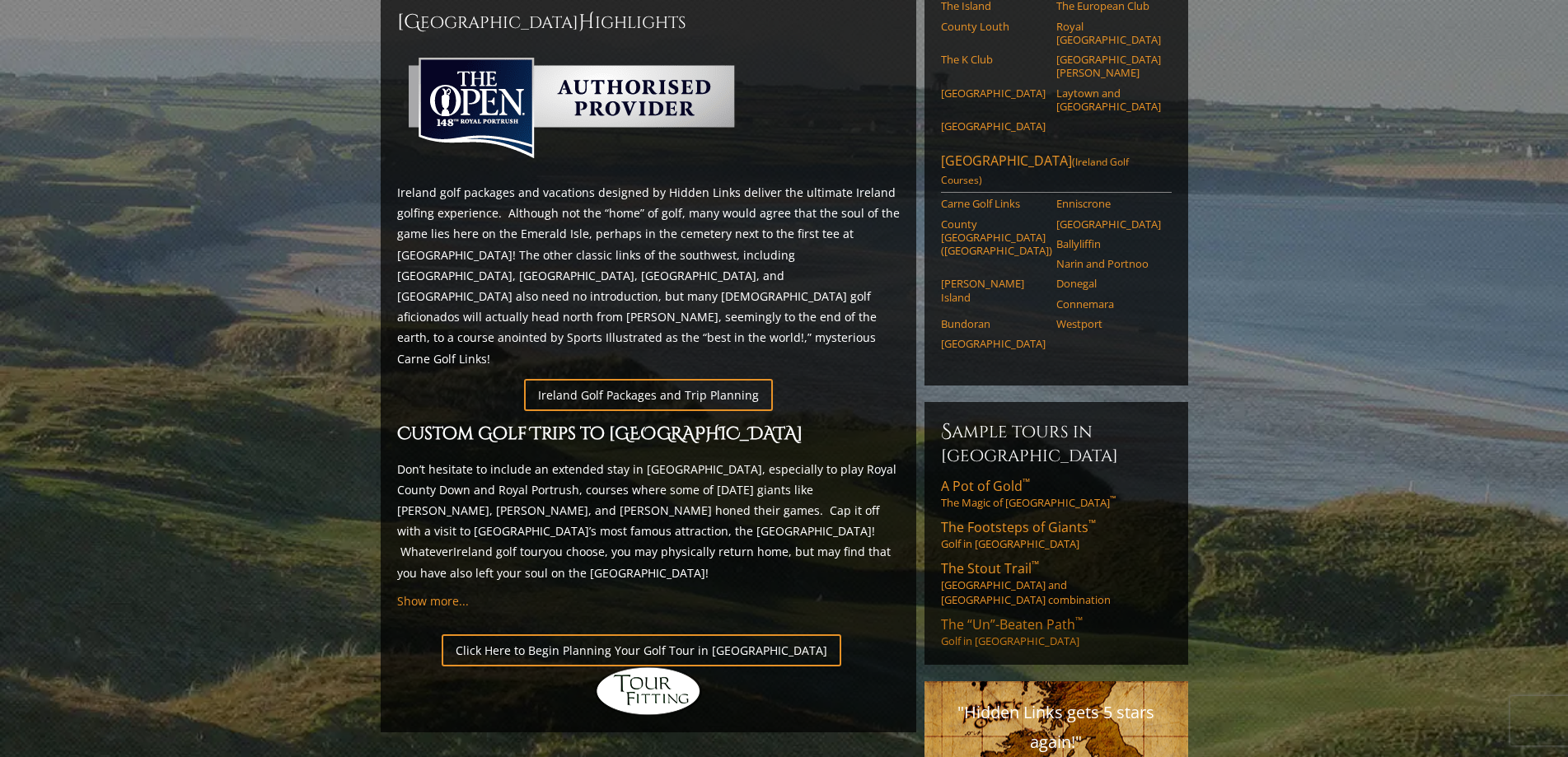
scroll to position [927, 0]
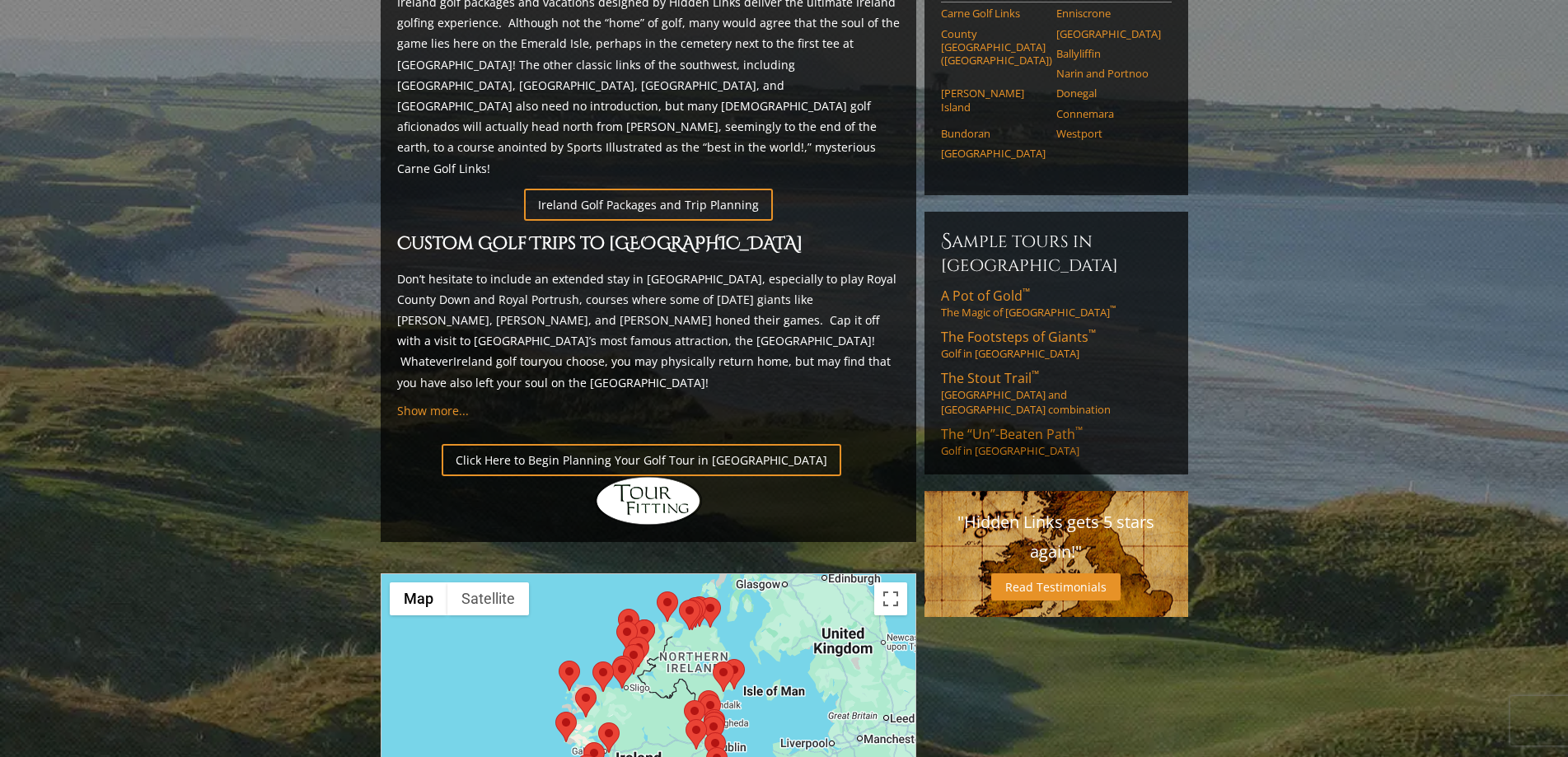
click at [1004, 426] on span "The “Un”-Beaten Path ™" at bounding box center [1012, 435] width 142 height 18
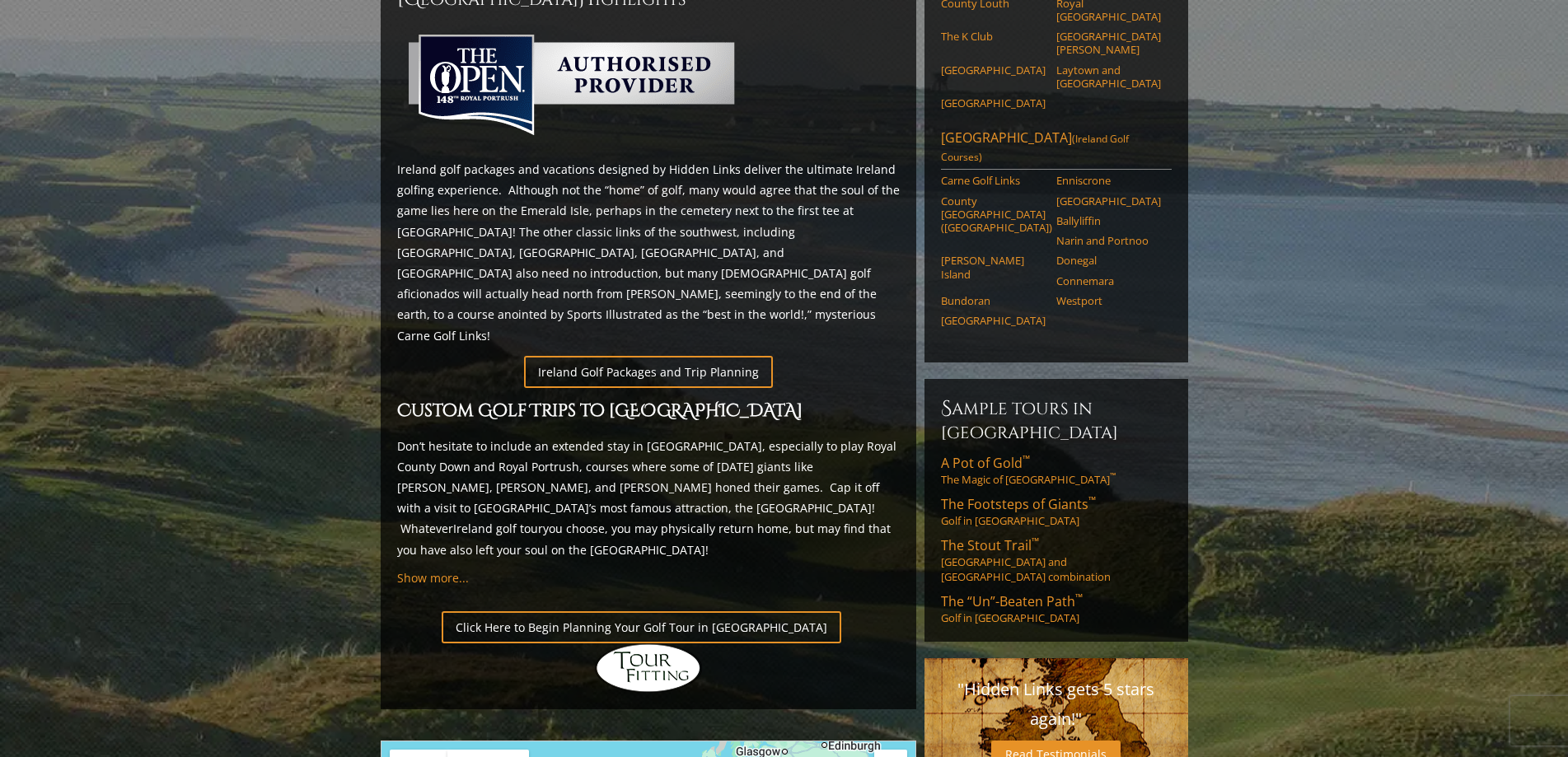
scroll to position [678, 0]
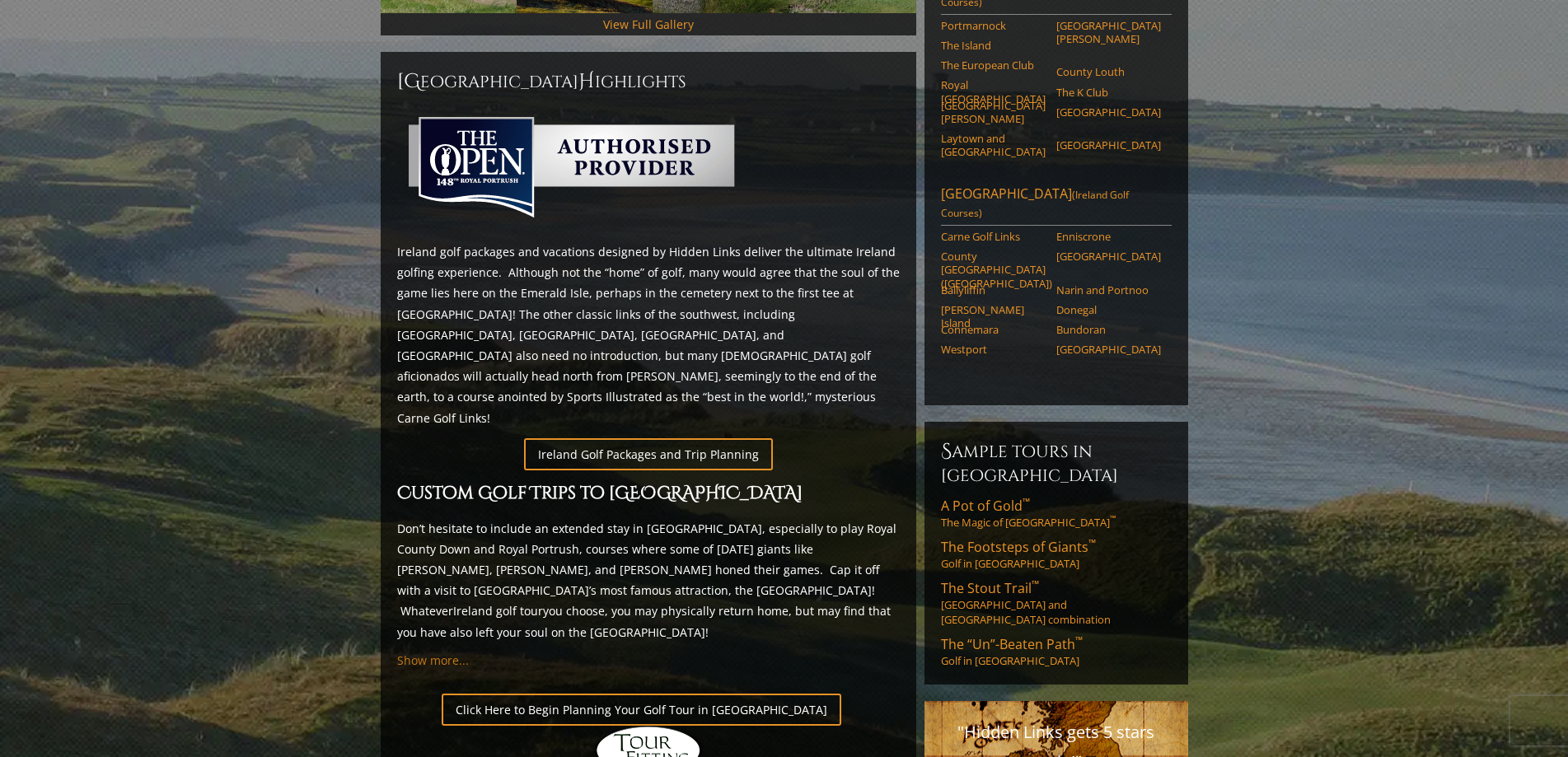
click at [426, 653] on span "Show more..." at bounding box center [433, 660] width 72 height 16
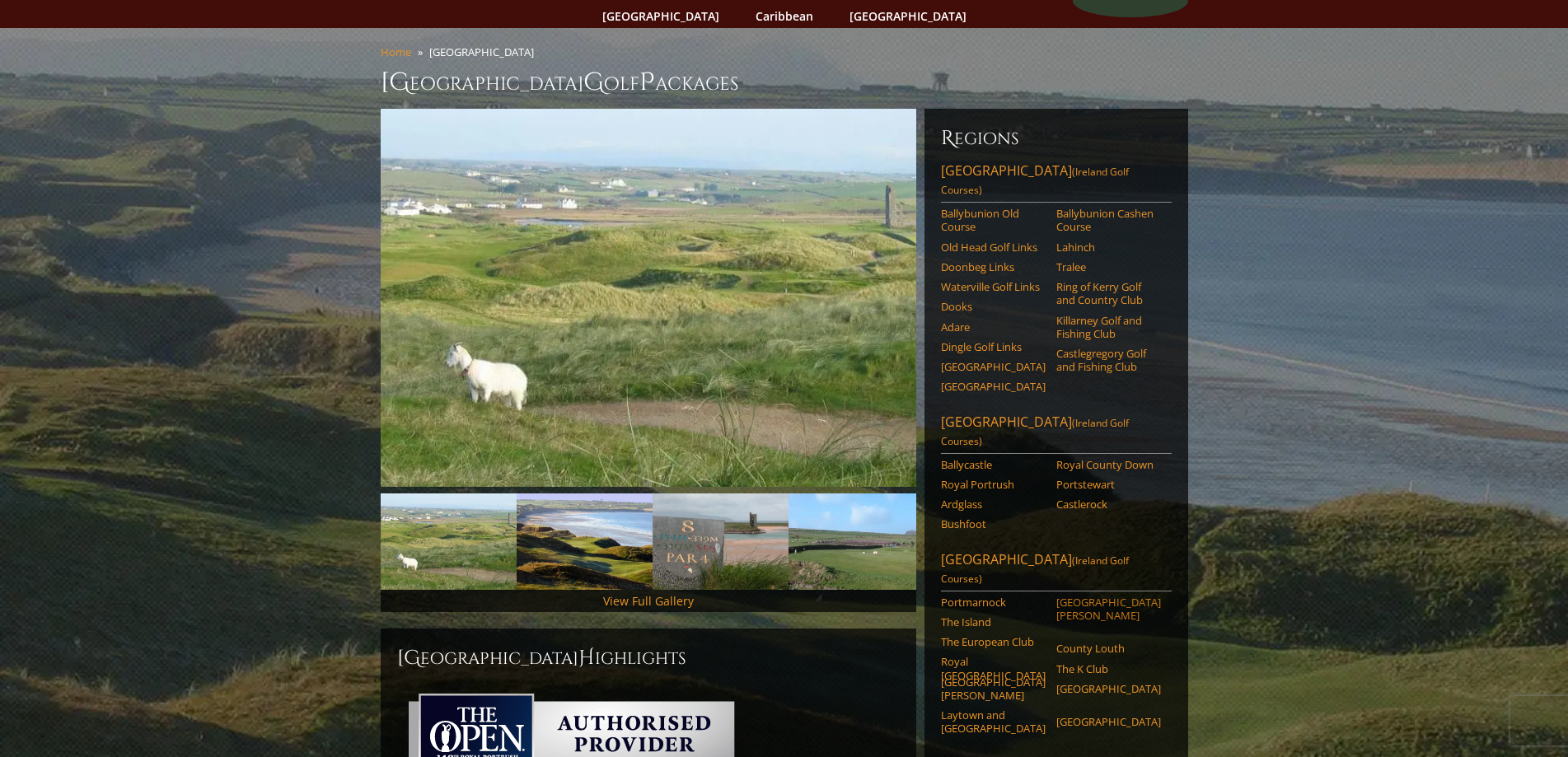
scroll to position [330, 0]
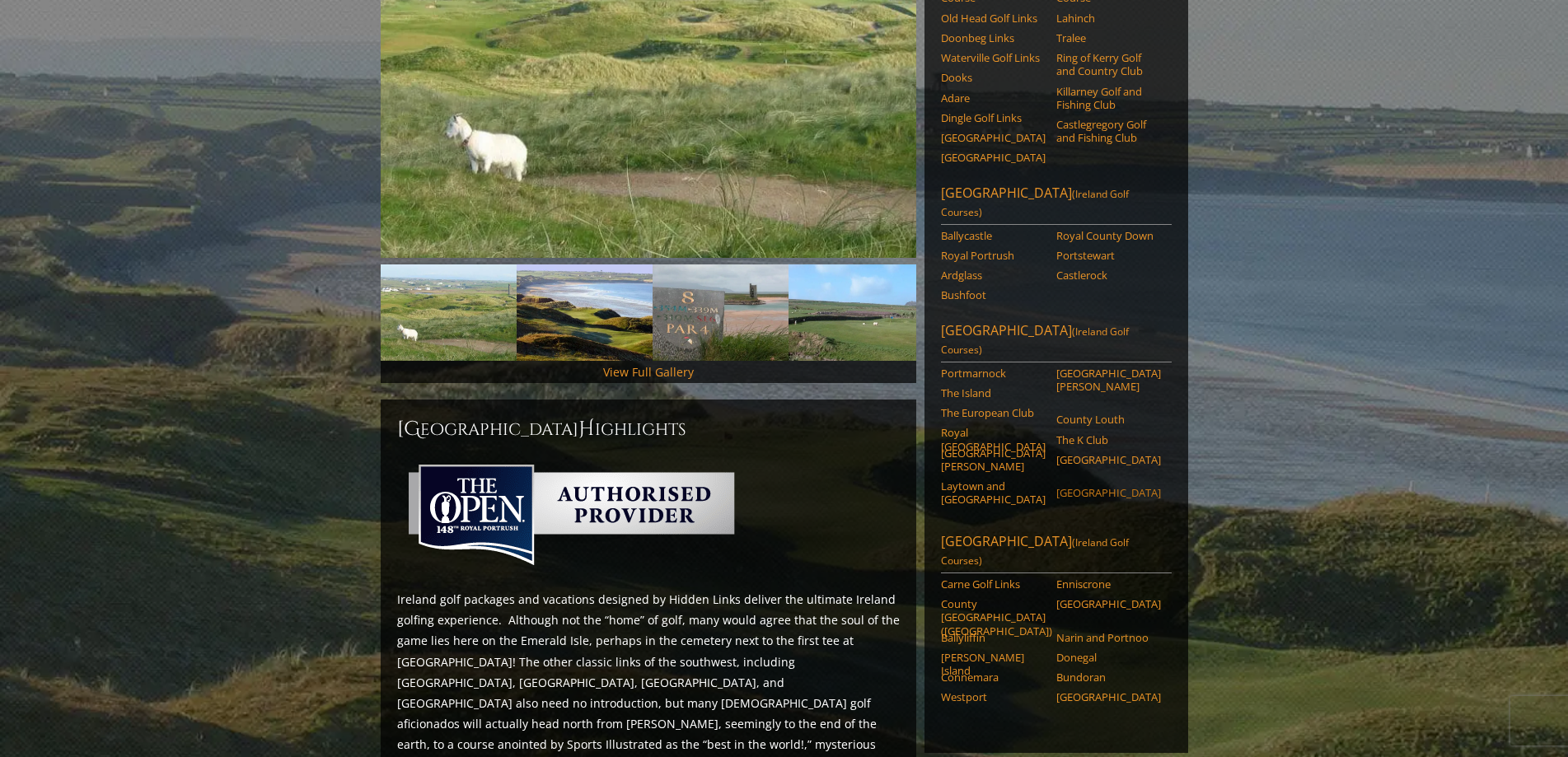
click at [1075, 486] on link "[GEOGRAPHIC_DATA]" at bounding box center [1109, 492] width 105 height 13
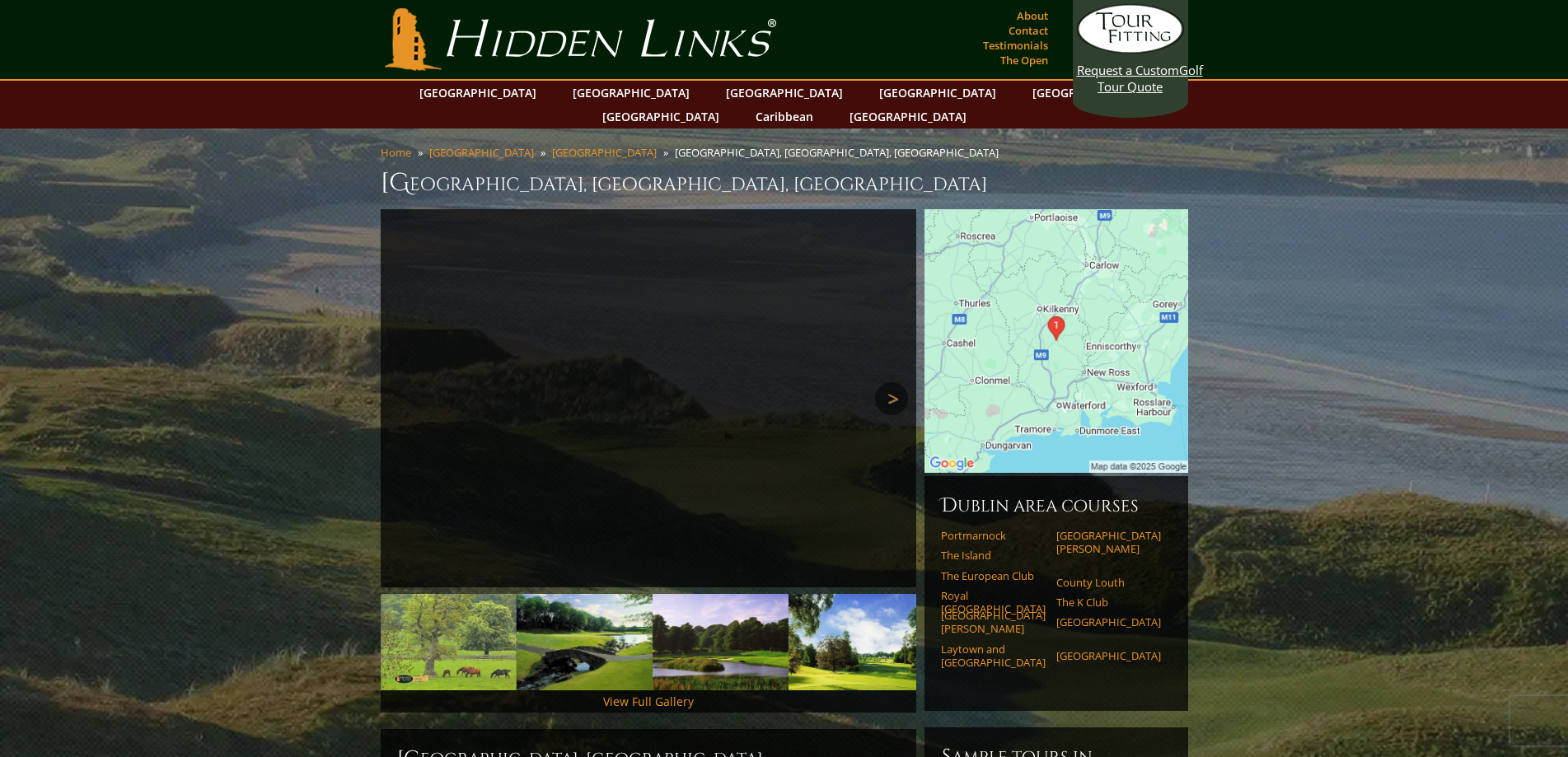
click at [886, 383] on link "Next" at bounding box center [891, 399] width 33 height 33
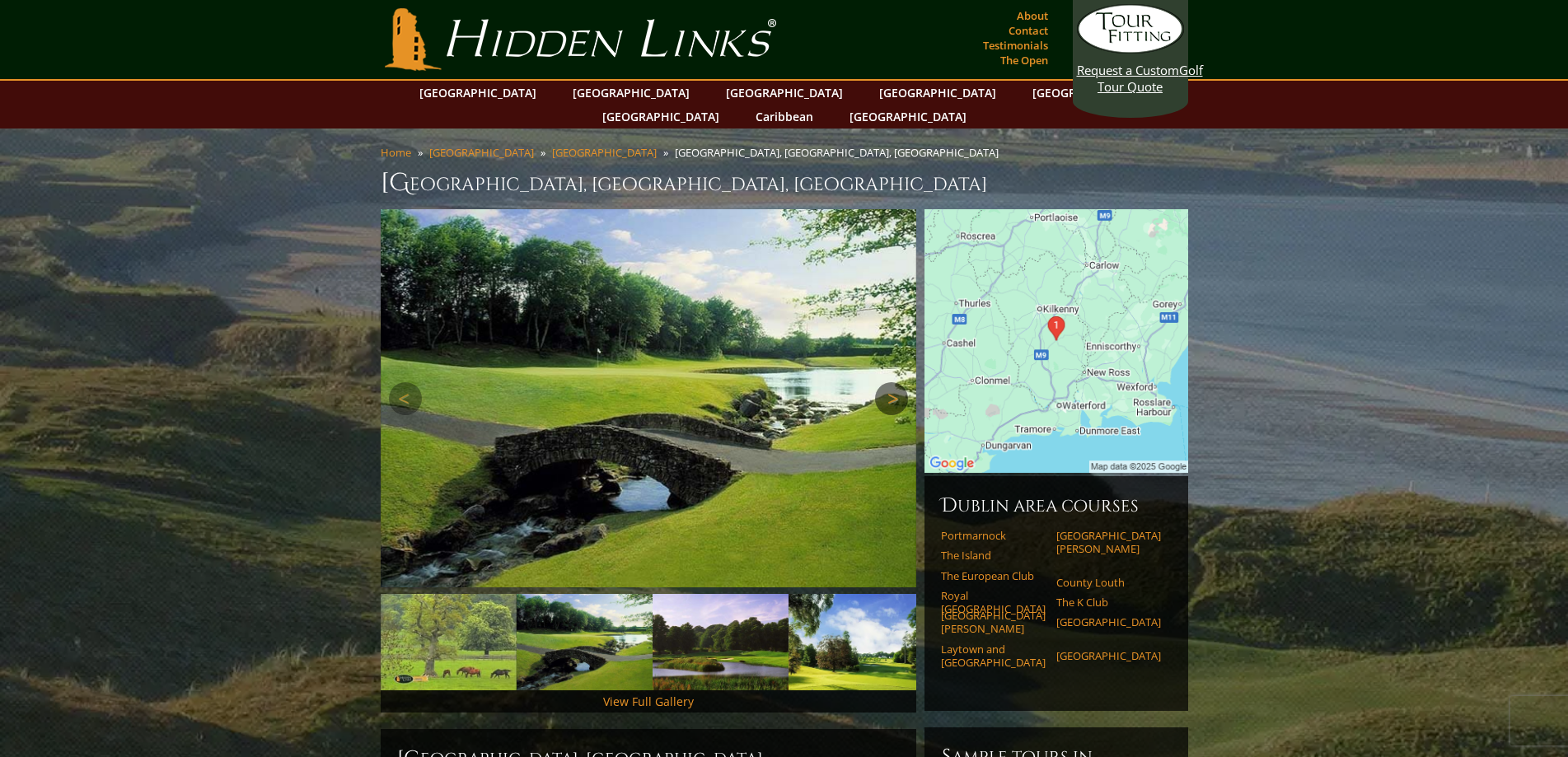
click at [886, 383] on link "Next" at bounding box center [891, 399] width 33 height 33
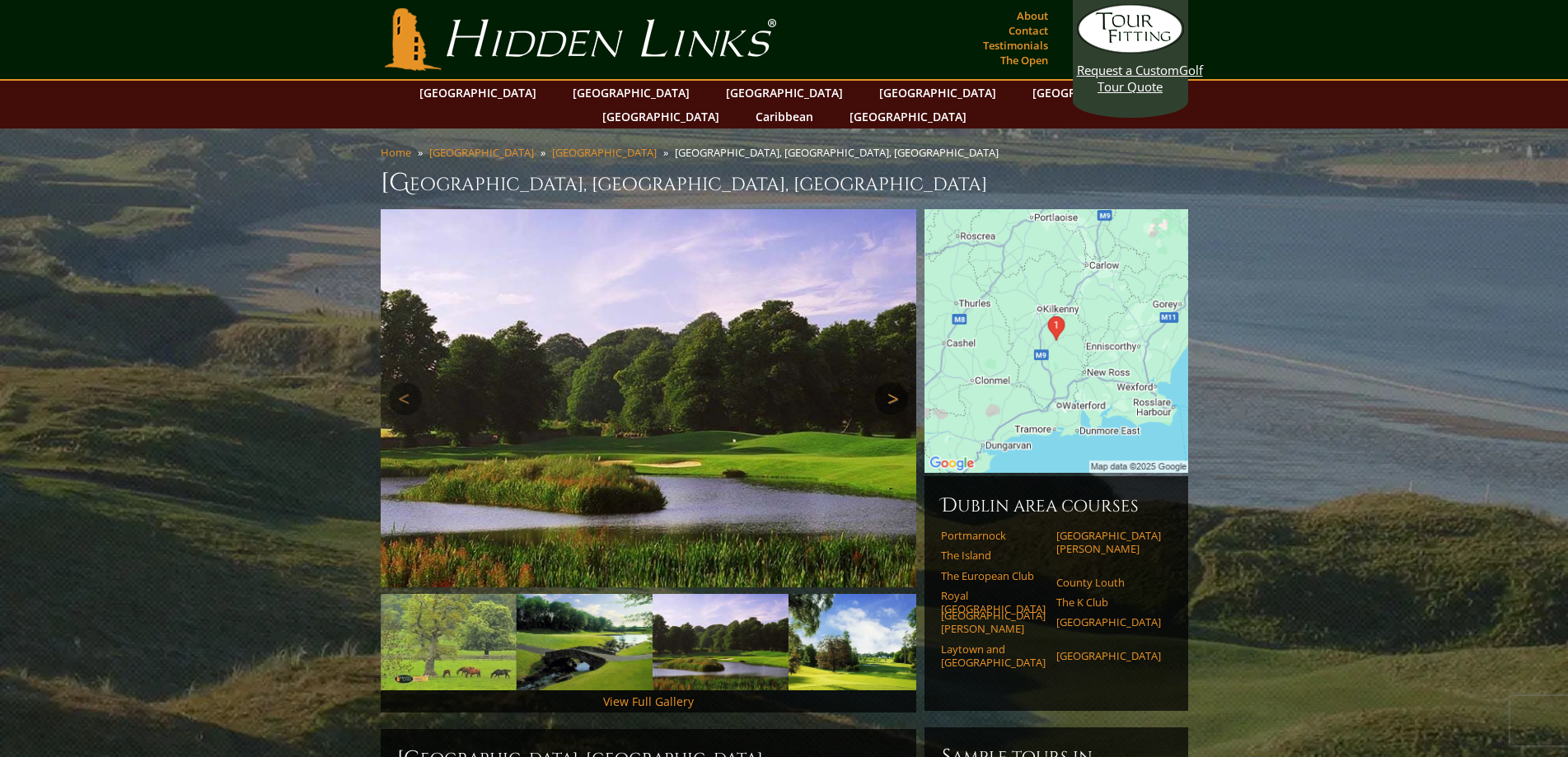
click at [886, 383] on link "Next" at bounding box center [891, 399] width 33 height 33
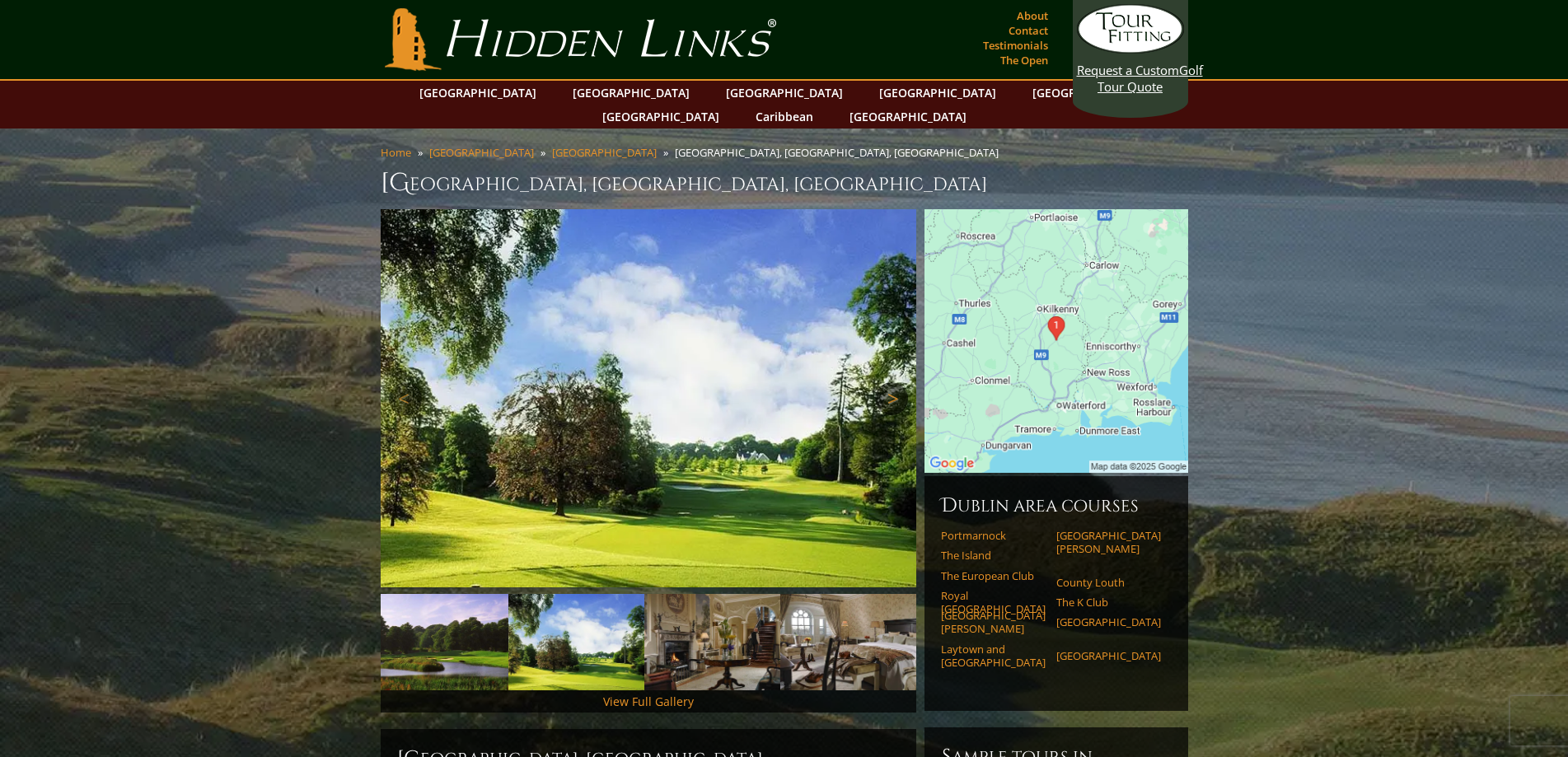
click at [886, 383] on link "Next" at bounding box center [891, 399] width 33 height 33
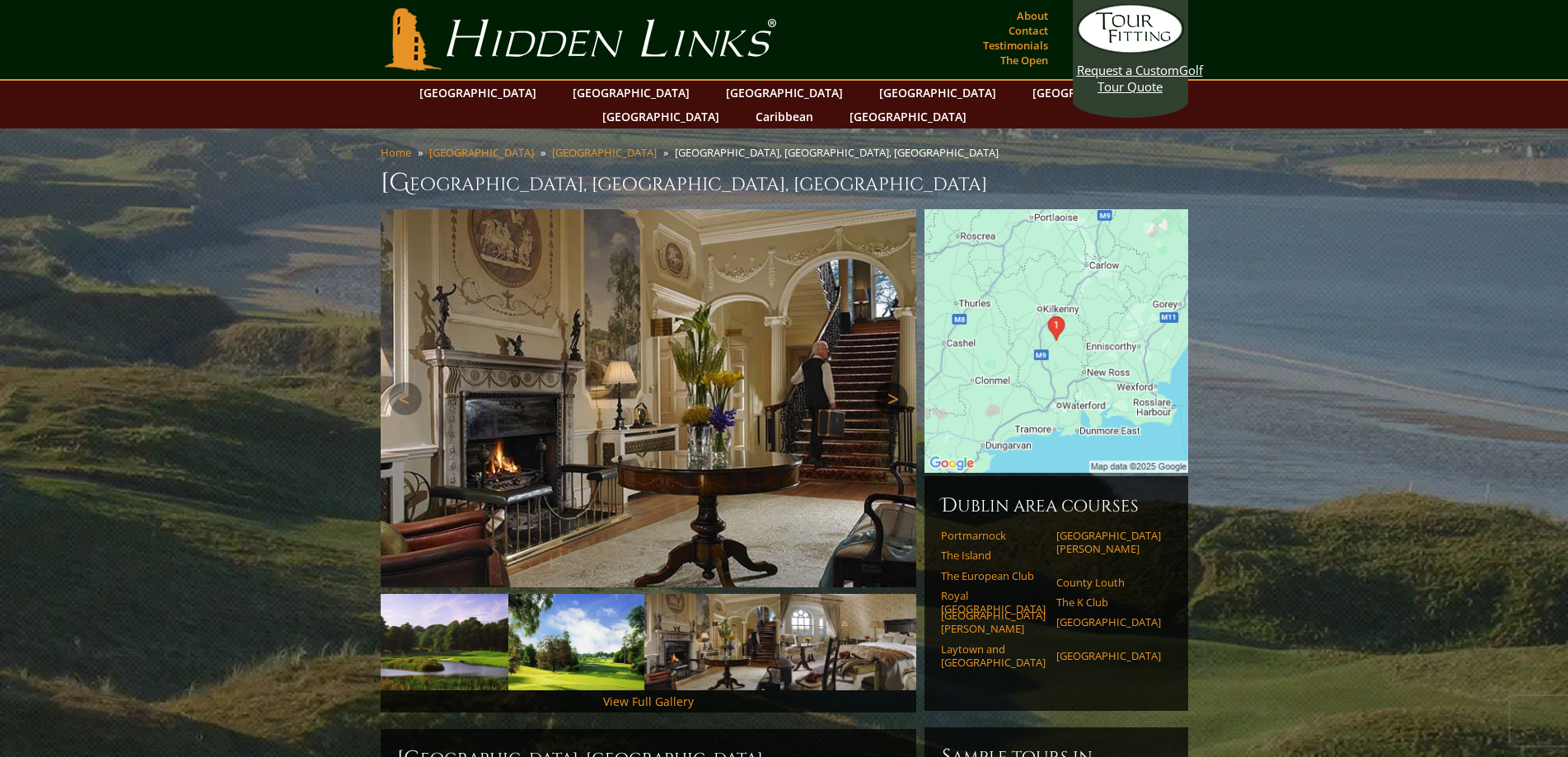
click at [886, 383] on link "Next" at bounding box center [891, 399] width 33 height 33
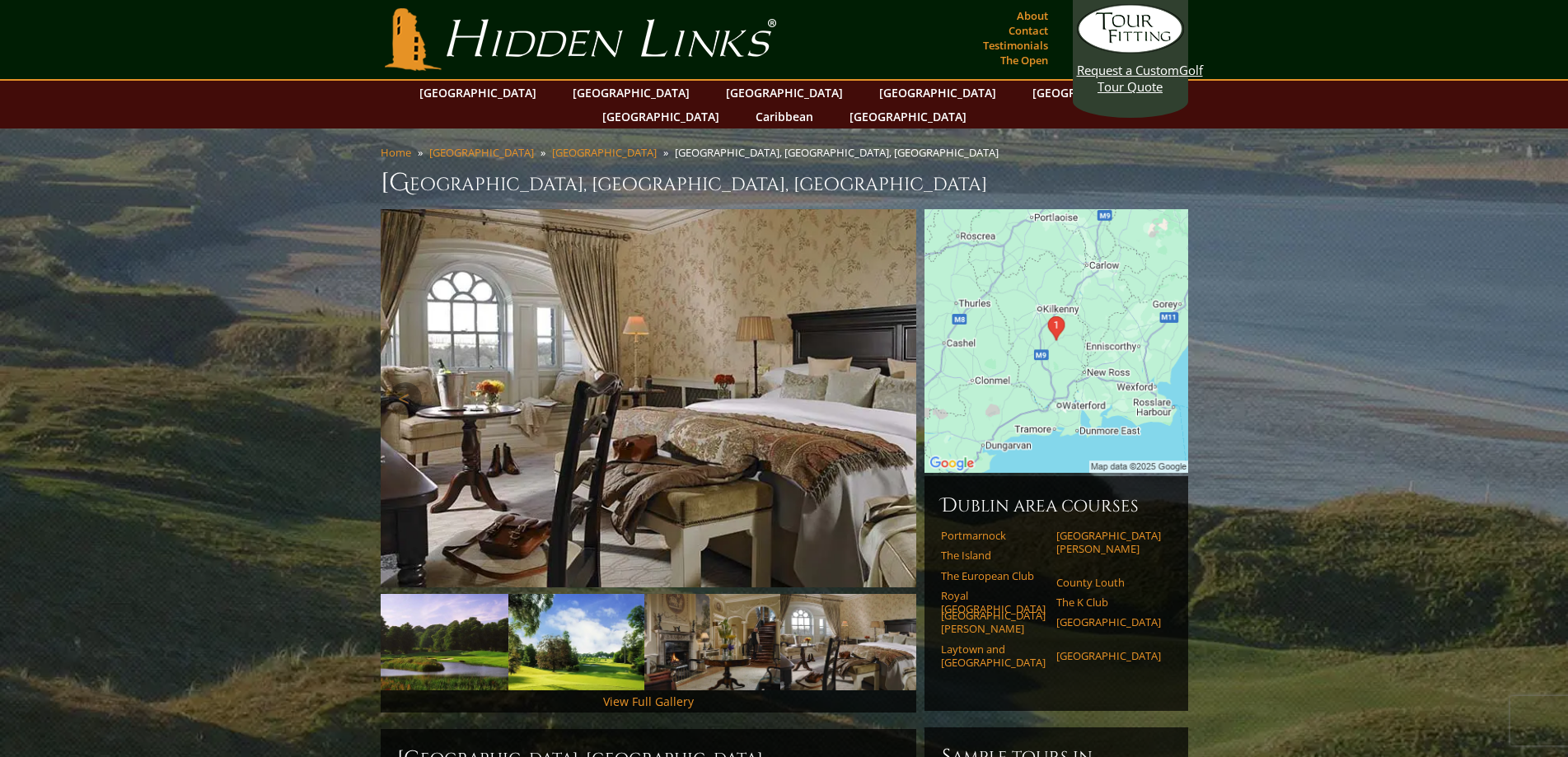
click at [886, 383] on link "Next" at bounding box center [891, 399] width 33 height 33
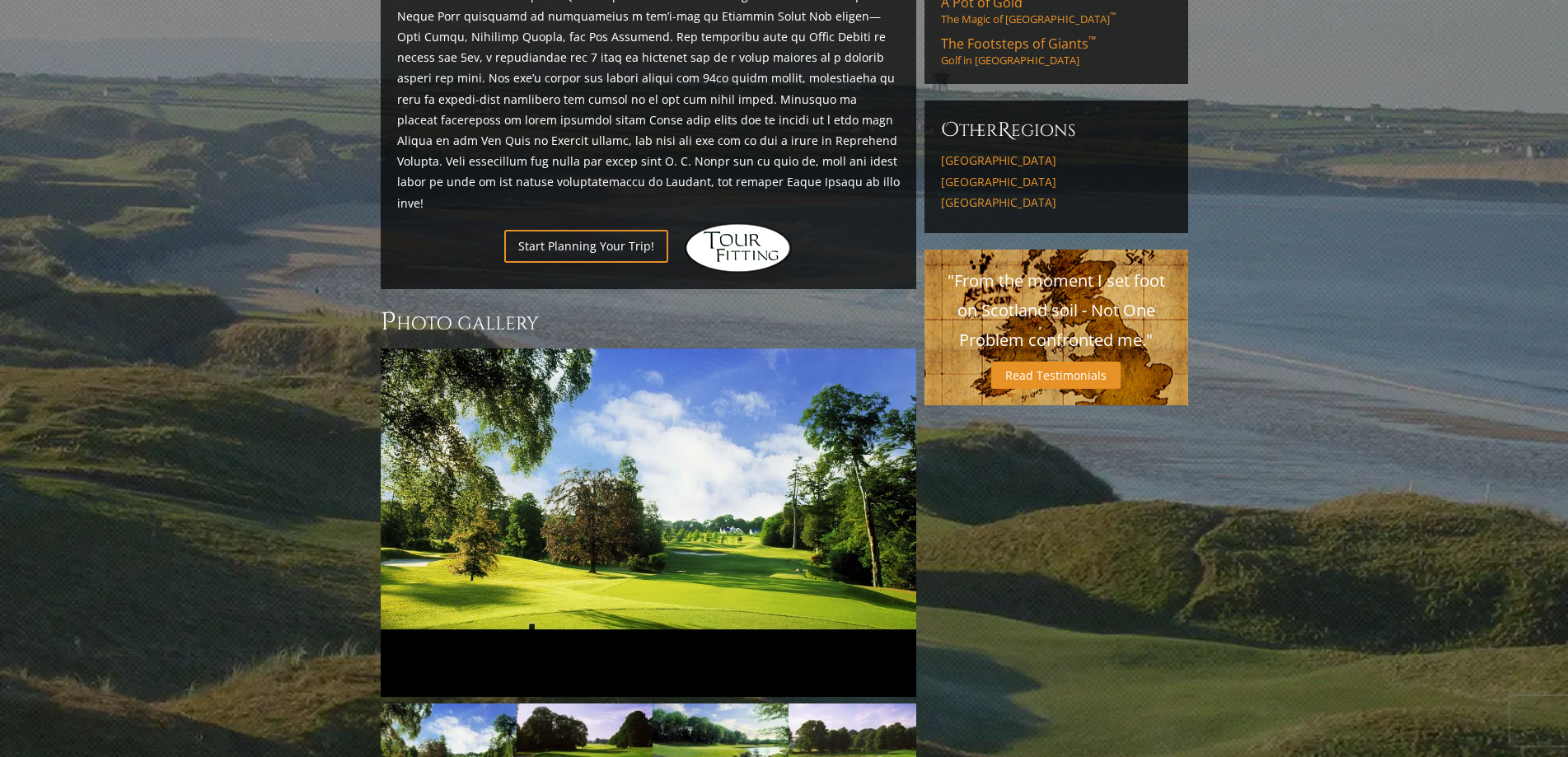
scroll to position [1153, 0]
